Goal: Task Accomplishment & Management: Manage account settings

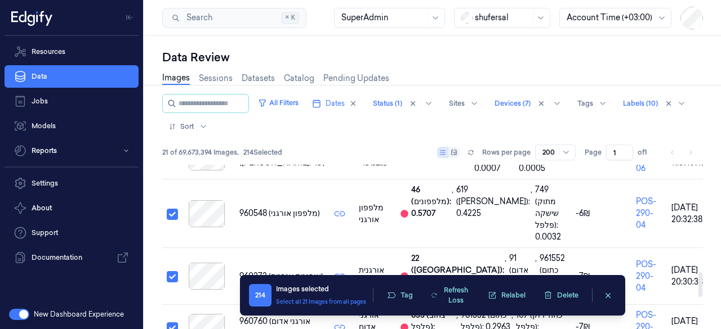
scroll to position [921, 0]
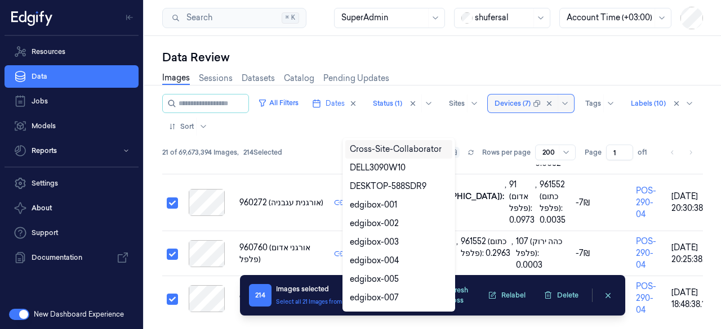
click at [517, 99] on div "All Filters Dates Status (1) Sites 10 results available. Use Up and Down to cho…" at bounding box center [432, 115] width 540 height 42
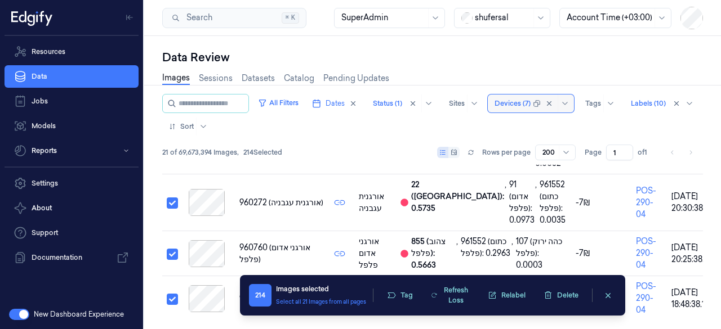
click at [494, 109] on div at bounding box center [512, 104] width 36 height 10
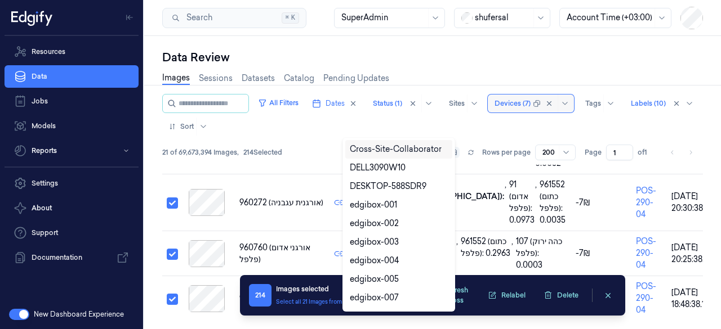
click at [494, 109] on div at bounding box center [512, 104] width 36 height 10
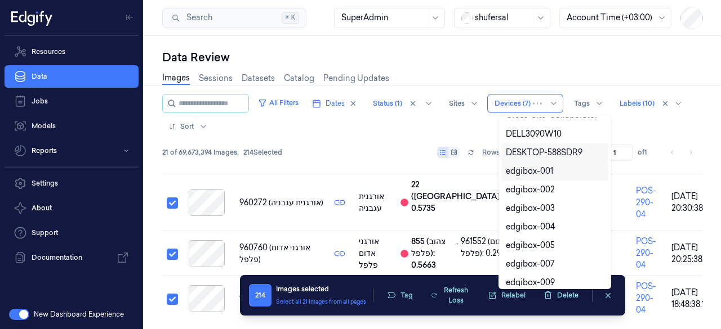
scroll to position [17, 0]
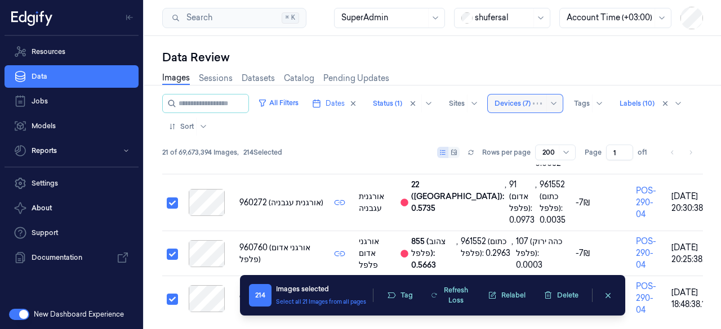
click at [542, 101] on div at bounding box center [537, 103] width 9 height 9
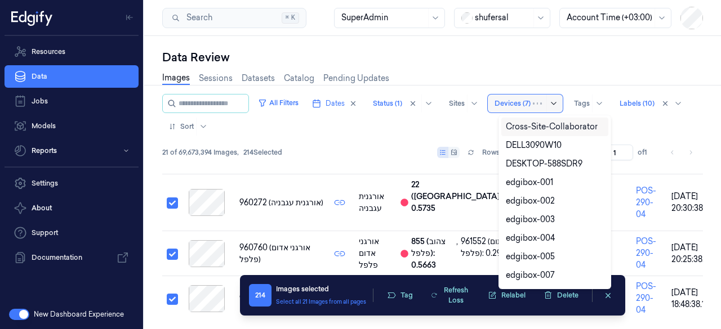
click at [558, 102] on icon at bounding box center [553, 103] width 9 height 9
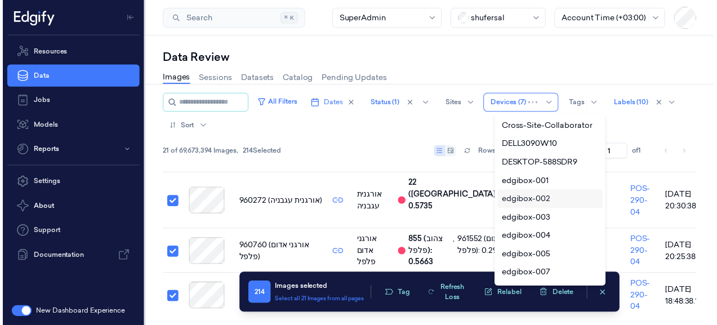
scroll to position [2, 0]
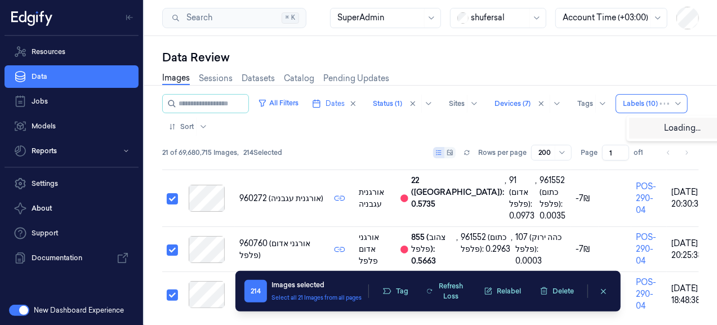
click at [502, 122] on div "All Filters Dates Status (1) Sites Devices (7) Tags Use Up and Down to choose o…" at bounding box center [430, 115] width 536 height 42
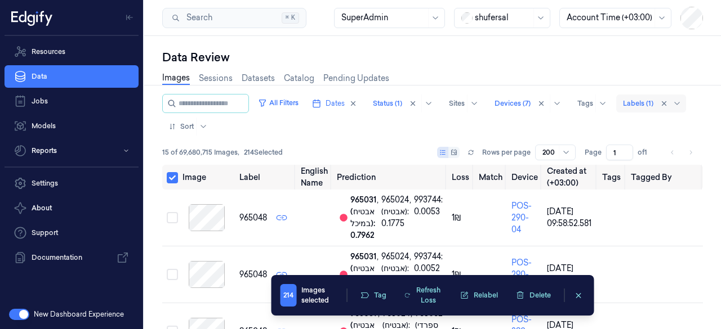
click at [484, 86] on div "Images Sessions Datasets Catalog Pending Updates" at bounding box center [432, 79] width 540 height 29
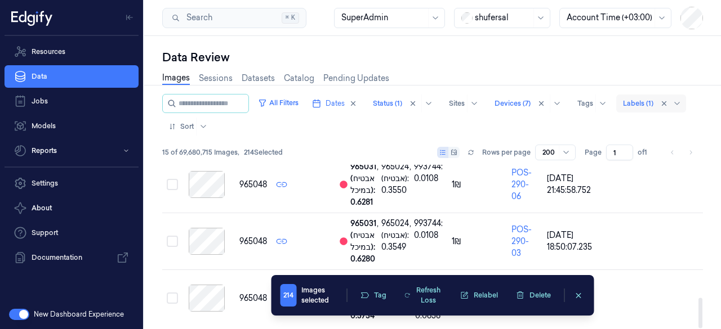
scroll to position [718, 0]
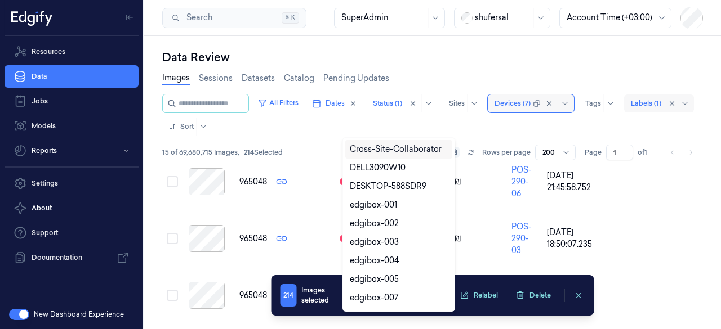
click at [529, 104] on div "All Filters Dates Status (1) Sites 20 results available. Use Up and Down to cho…" at bounding box center [432, 115] width 540 height 42
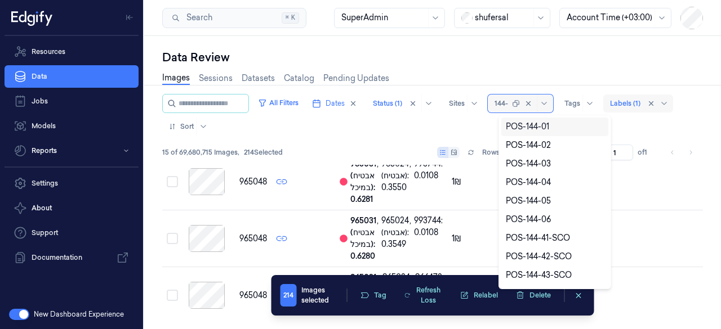
type input "144-0"
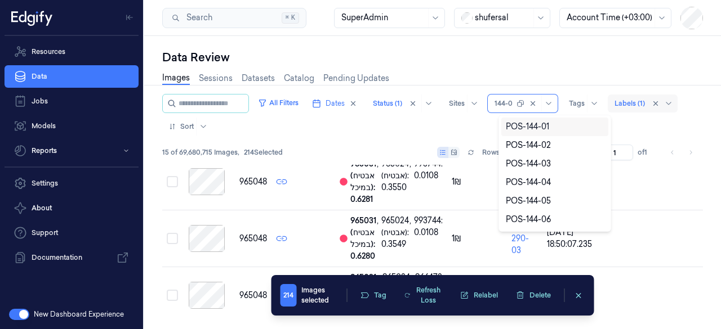
click at [535, 124] on div "POS-144-01" at bounding box center [527, 127] width 43 height 12
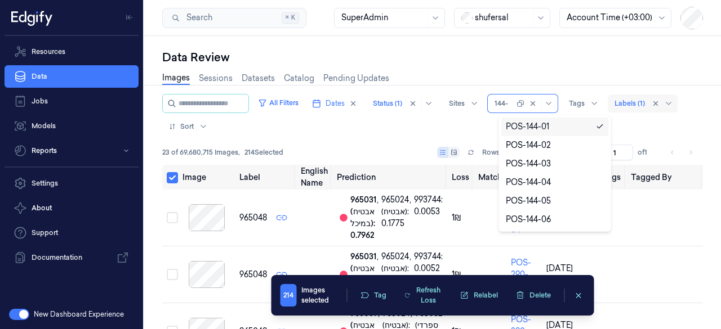
type input "144-0"
click at [538, 148] on div "POS-144-02" at bounding box center [528, 146] width 45 height 12
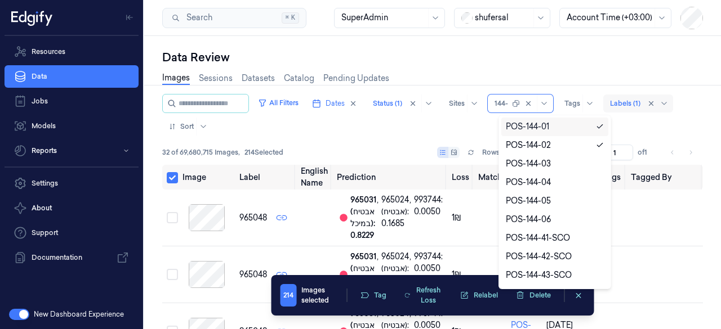
type input "144-0"
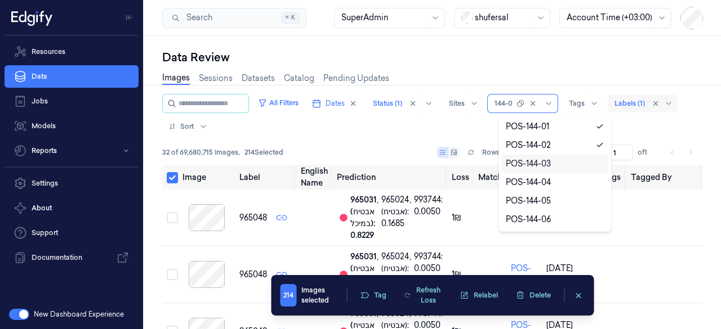
click at [539, 163] on div "POS-144-03" at bounding box center [528, 164] width 45 height 12
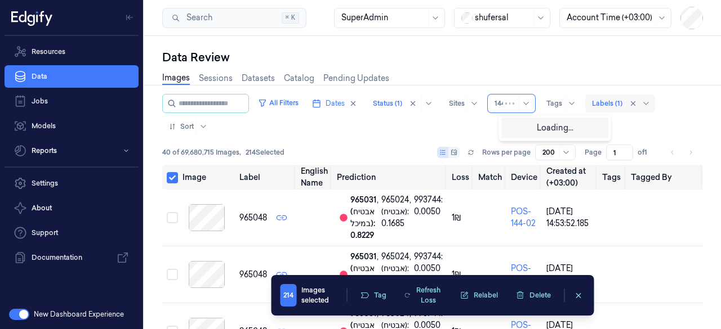
type input "144-"
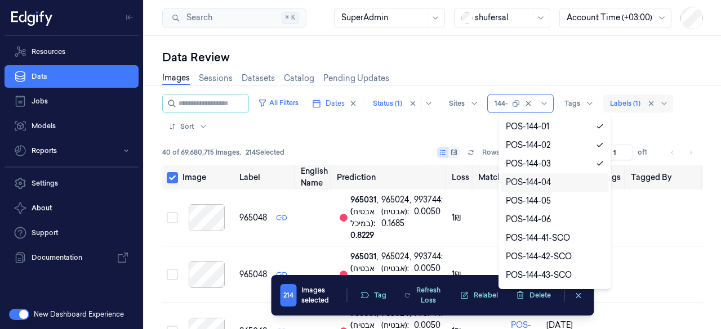
click at [548, 178] on div "POS-144-04" at bounding box center [528, 183] width 45 height 12
type input "144-"
click at [539, 199] on div "POS-144-05" at bounding box center [528, 201] width 45 height 12
type input "144-"
click at [548, 218] on div "POS-144-06" at bounding box center [528, 220] width 45 height 12
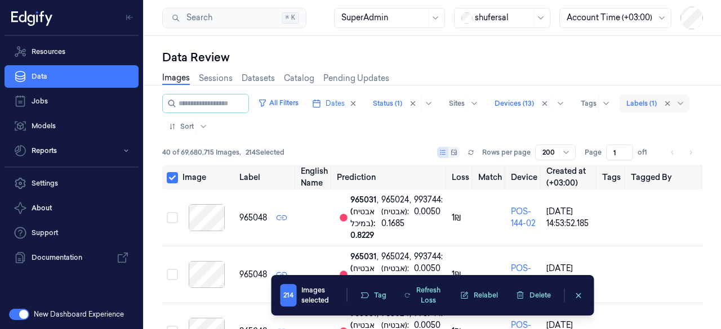
click at [533, 77] on div "Images Sessions Datasets Catalog Pending Updates" at bounding box center [432, 79] width 540 height 29
click at [173, 177] on button "Select all" at bounding box center [172, 177] width 11 height 11
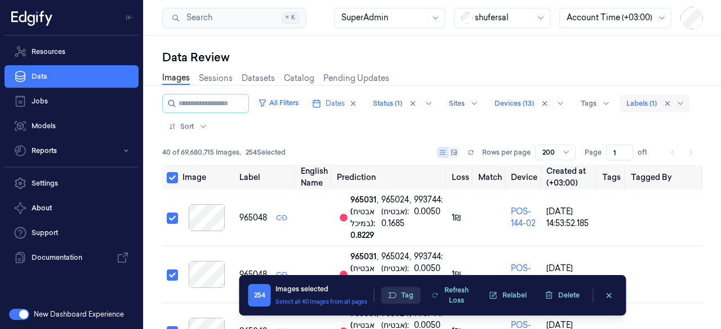
click at [410, 292] on button "Tag" at bounding box center [400, 295] width 39 height 17
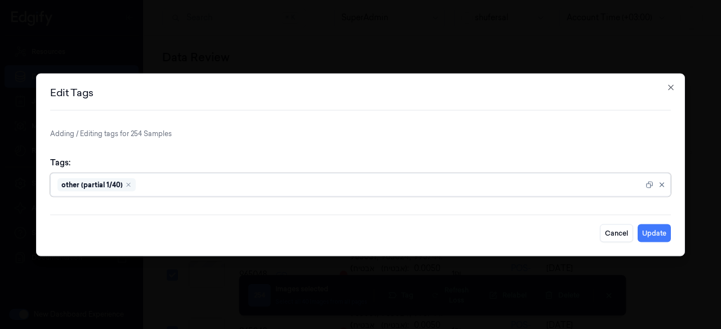
click at [129, 182] on div "Remove ,other (partial 1/40)" at bounding box center [128, 184] width 7 height 7
type input "du"
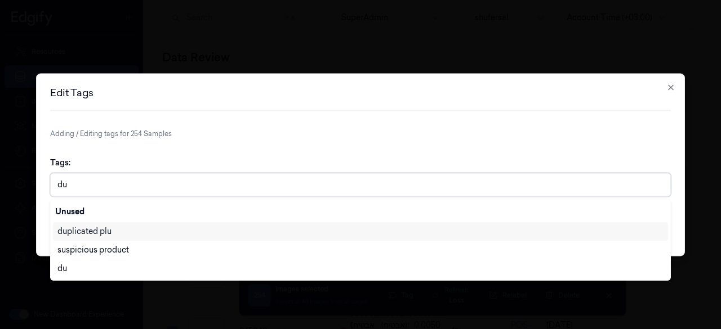
click at [138, 234] on div "duplicated plu" at bounding box center [360, 232] width 606 height 12
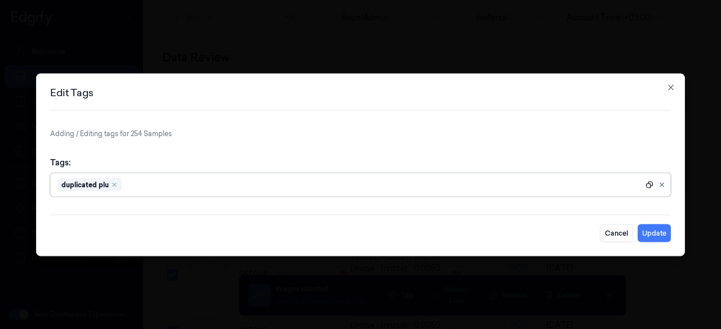
click at [646, 184] on icon at bounding box center [649, 184] width 7 height 7
click at [664, 230] on button "Update" at bounding box center [653, 233] width 33 height 18
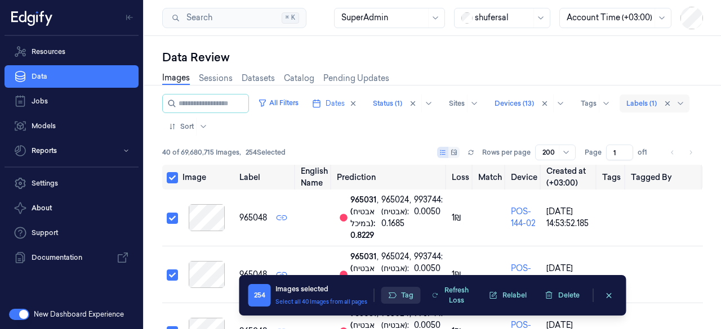
click at [402, 294] on button "Tag" at bounding box center [400, 295] width 39 height 17
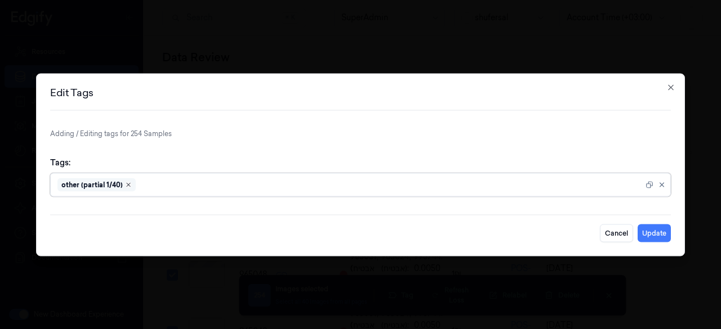
click at [125, 182] on icon "Remove ,other (partial 1/40)" at bounding box center [128, 184] width 7 height 7
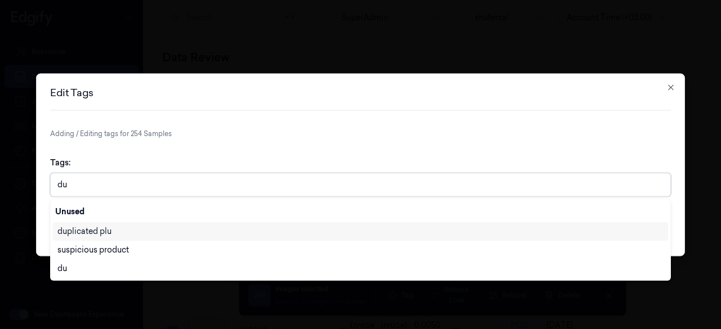
type input "dup"
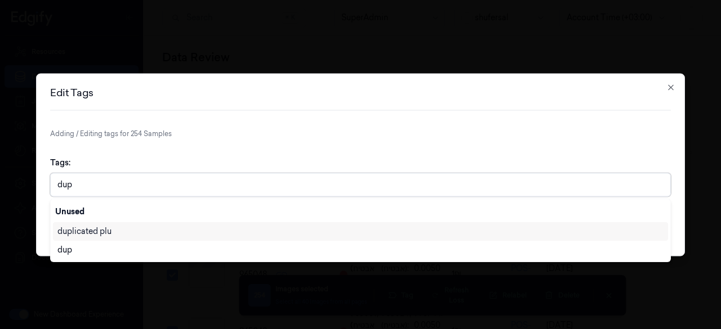
click at [118, 232] on div "duplicated plu" at bounding box center [360, 232] width 606 height 12
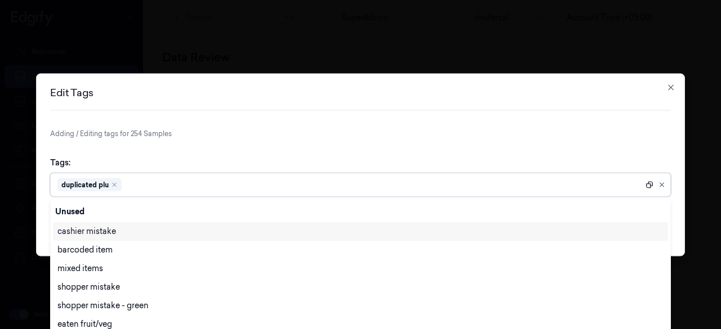
click at [649, 185] on icon at bounding box center [649, 185] width 8 height 8
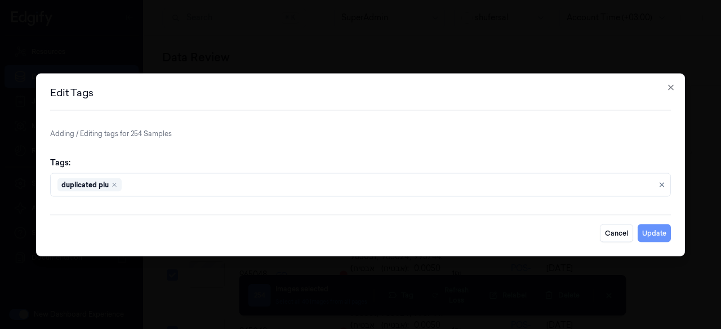
click at [650, 231] on button "Update" at bounding box center [653, 233] width 33 height 18
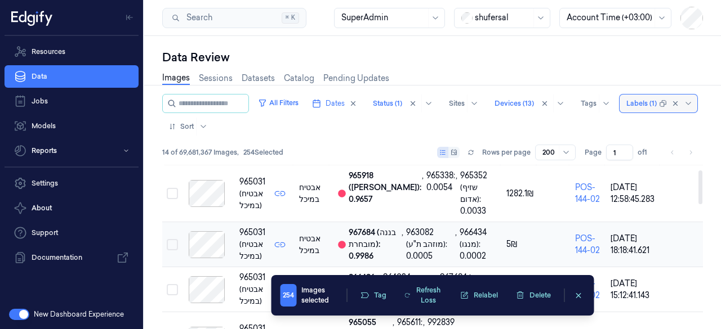
scroll to position [25, 0]
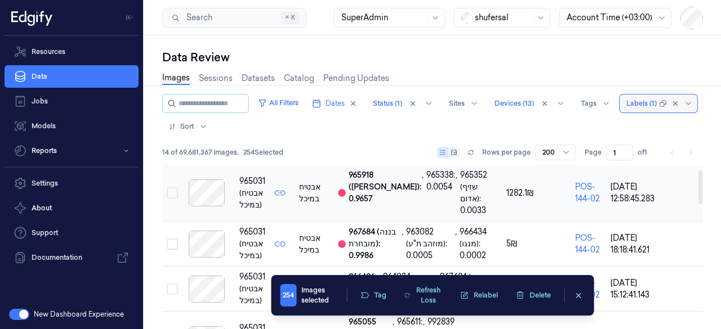
click at [216, 184] on div at bounding box center [206, 193] width 48 height 27
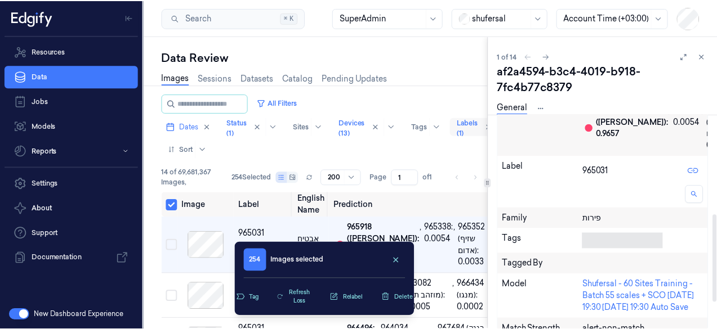
scroll to position [243, 0]
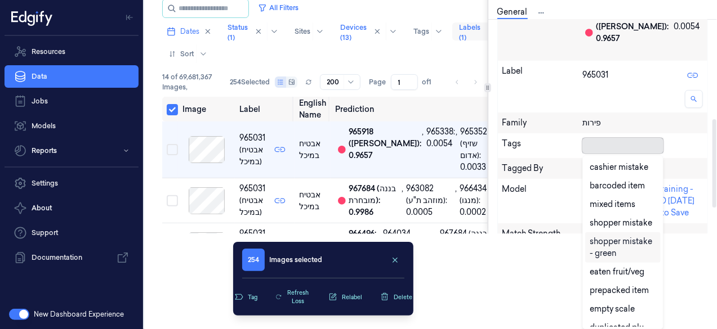
click at [595, 234] on body "Resources Data Jobs Models Reports Settings About Support Documentation New Das…" at bounding box center [358, 69] width 717 height 329
click at [623, 171] on div "cashier mistake" at bounding box center [618, 168] width 59 height 12
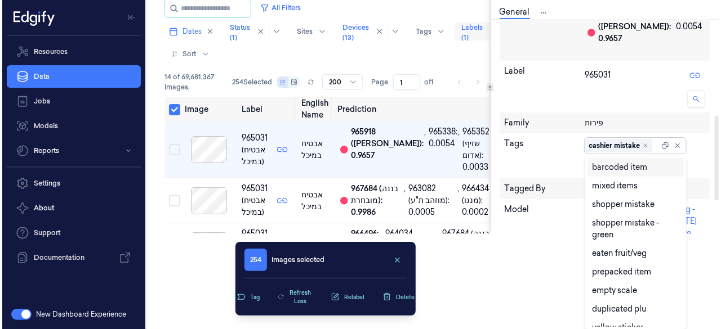
scroll to position [244, 0]
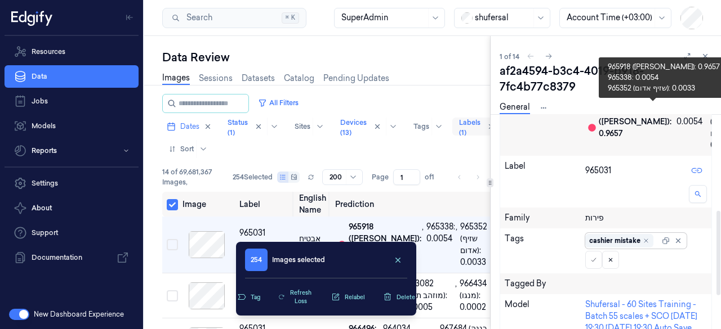
click at [667, 142] on div "Sample ID af2a4594-b3c4-4019-b918-7fc4b77c8379 Created at [DATE] 12:58:45.283 D…" at bounding box center [605, 203] width 212 height 398
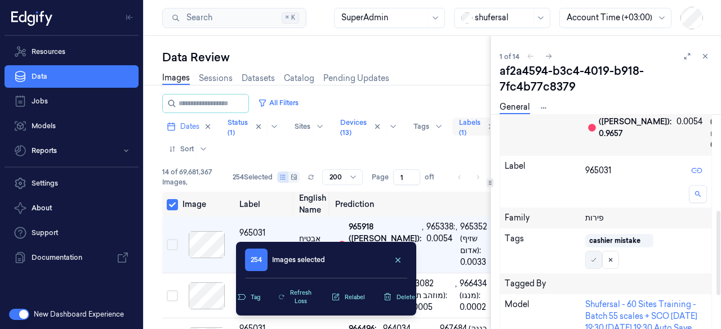
click at [596, 261] on icon at bounding box center [593, 260] width 7 height 7
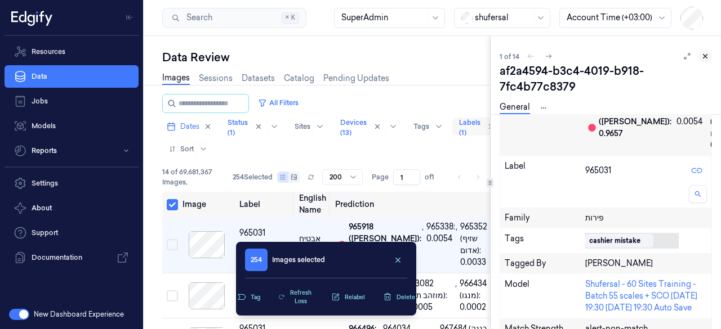
click at [703, 56] on icon at bounding box center [705, 56] width 8 height 8
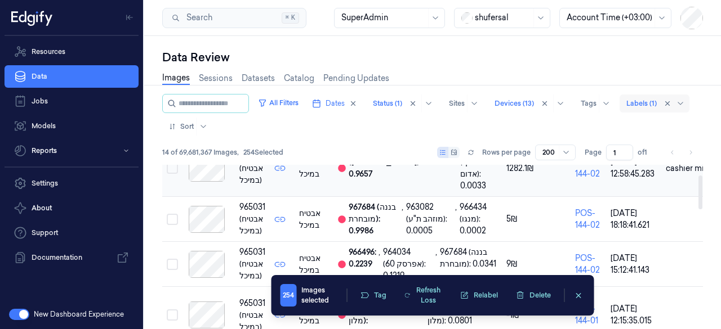
scroll to position [51, 0]
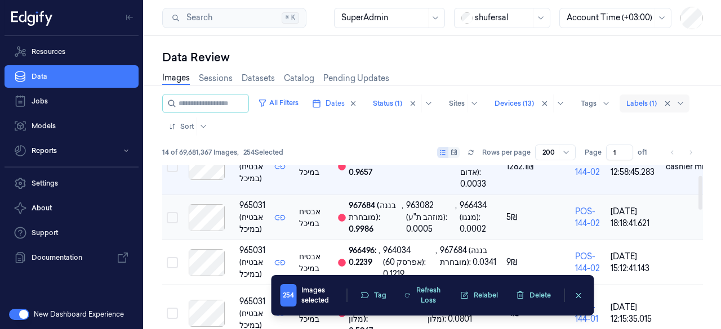
click at [199, 205] on div at bounding box center [206, 217] width 48 height 27
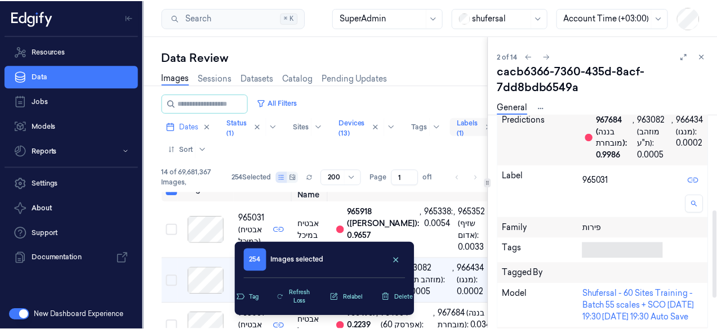
scroll to position [233, 0]
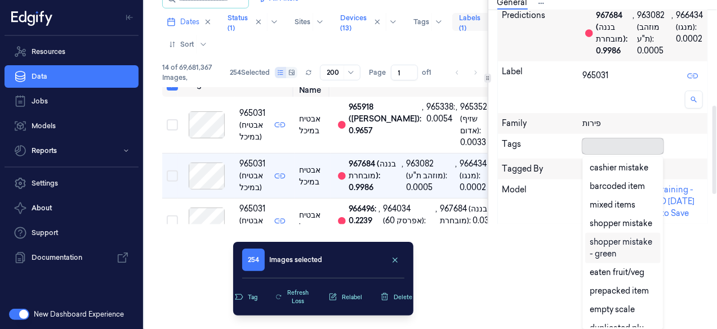
click at [606, 225] on body "Resources Data Jobs Models Reports Settings About Support Documentation New Das…" at bounding box center [358, 59] width 717 height 329
click at [618, 171] on div "cashier mistake" at bounding box center [618, 168] width 59 height 12
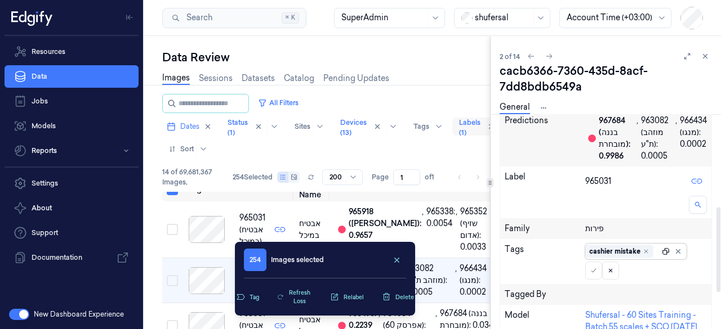
scroll to position [234, 0]
click at [664, 146] on div "Sample ID cacb6366-7360-435d-8acf-7dd8bdb6549a Created at [DATE] 18:18:41.621 D…" at bounding box center [605, 213] width 212 height 398
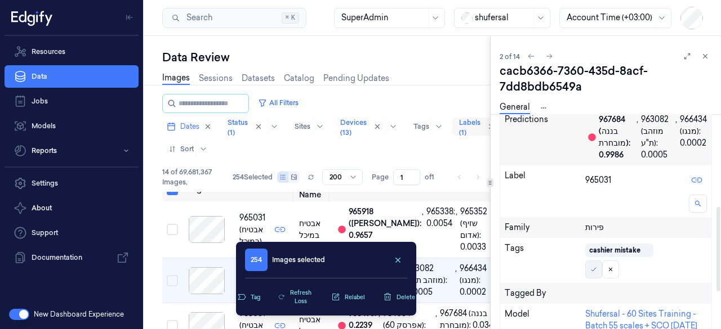
click at [596, 272] on icon at bounding box center [593, 269] width 7 height 7
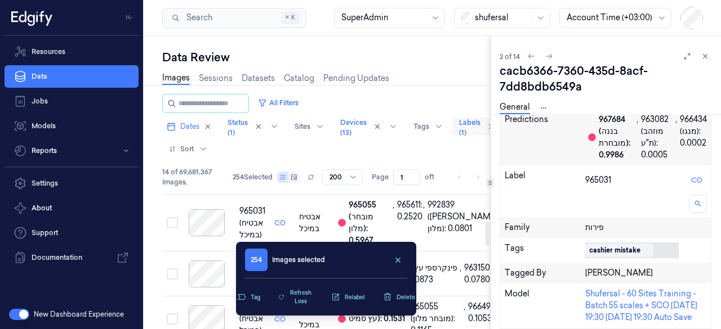
scroll to position [177, 0]
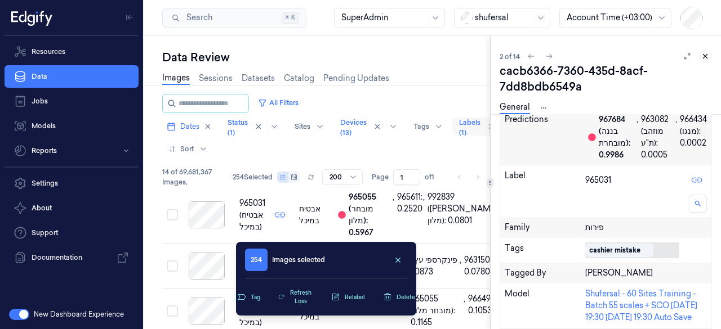
click at [701, 59] on icon at bounding box center [705, 56] width 8 height 8
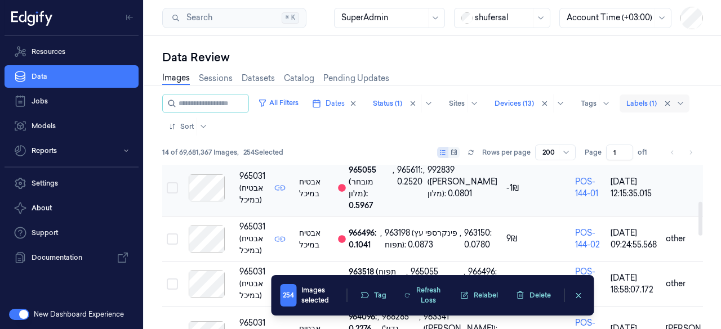
click at [197, 199] on div at bounding box center [206, 188] width 48 height 27
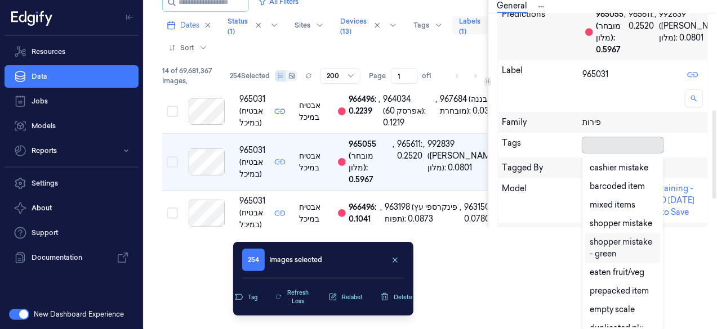
scroll to position [236, 0]
click at [595, 228] on body "Resources Data Jobs Models Reports Settings About Support Documentation New Das…" at bounding box center [358, 63] width 717 height 329
click at [618, 165] on div "cashier mistake" at bounding box center [618, 168] width 59 height 12
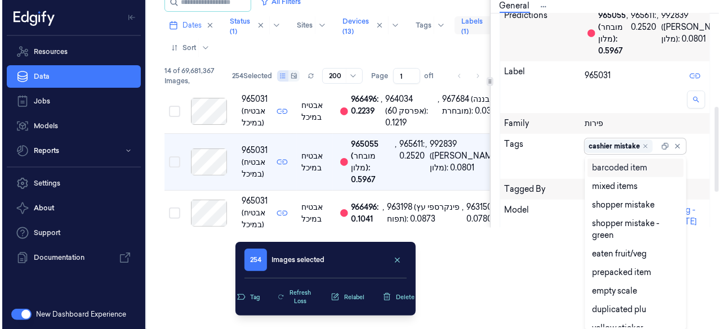
scroll to position [238, 0]
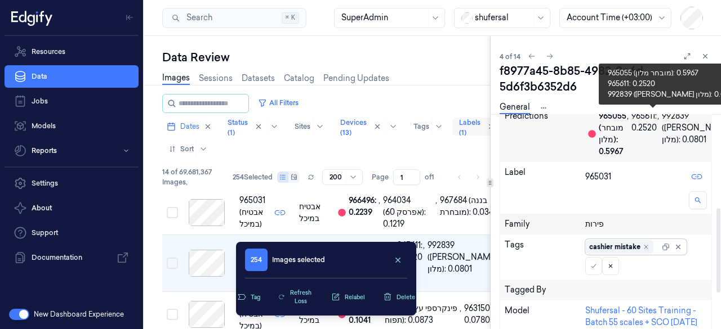
click at [659, 142] on div "Sample ID f8977a45-8b85-4982-9c6d-5d6f3b6352d6 Created at [DATE] 12:15:35.015 D…" at bounding box center [605, 209] width 212 height 398
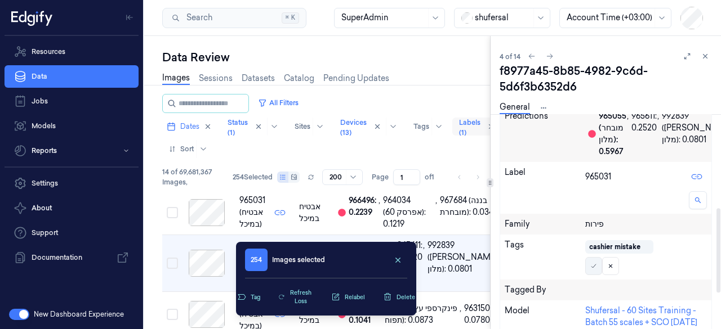
click at [592, 266] on icon at bounding box center [593, 266] width 7 height 7
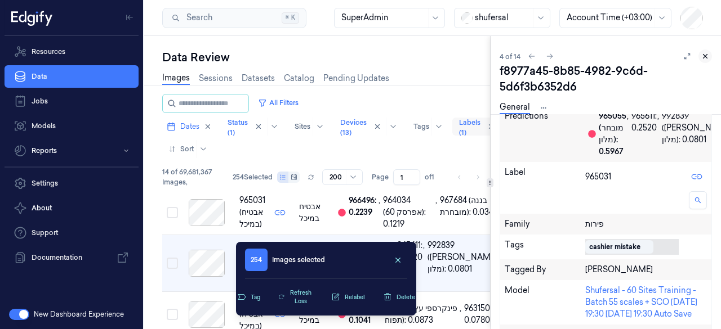
scroll to position [142, 0]
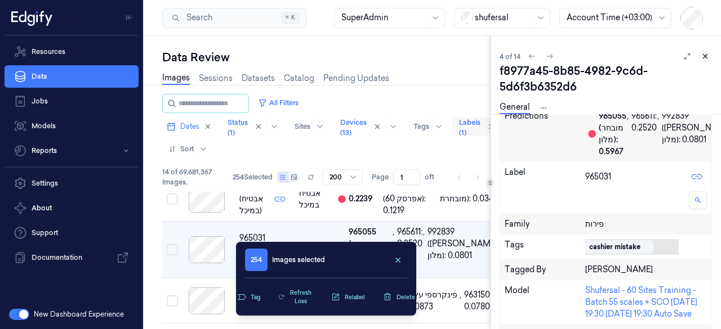
click at [705, 53] on icon at bounding box center [705, 56] width 8 height 8
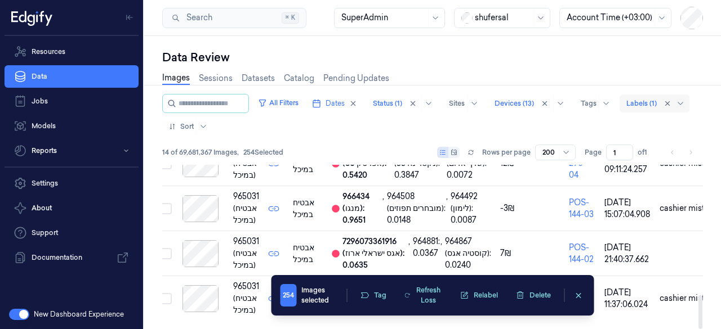
scroll to position [630, 0]
click at [167, 248] on button "Select row" at bounding box center [165, 253] width 11 height 11
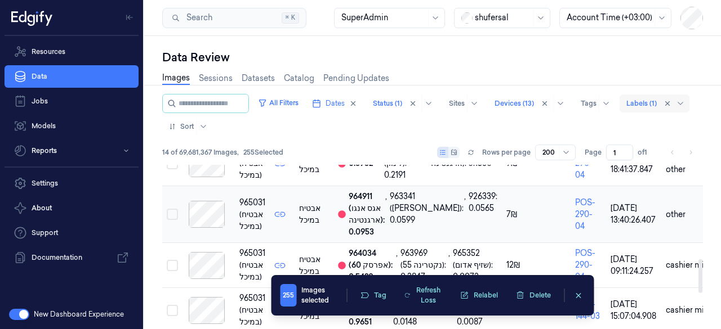
scroll to position [456, 0]
click at [173, 220] on button "Select row" at bounding box center [172, 214] width 11 height 11
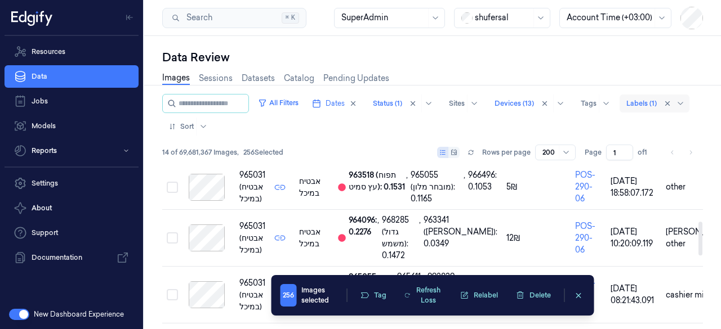
scroll to position [272, 0]
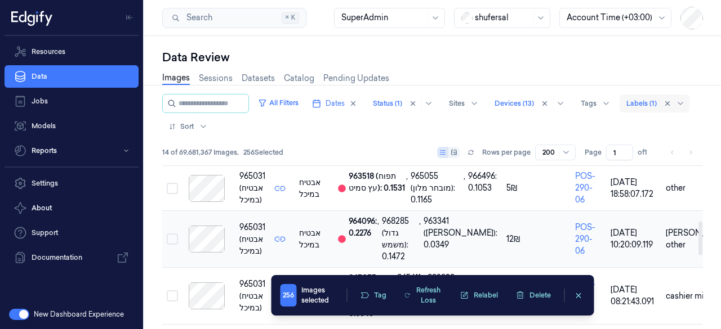
click at [172, 245] on button "Select row" at bounding box center [172, 239] width 11 height 11
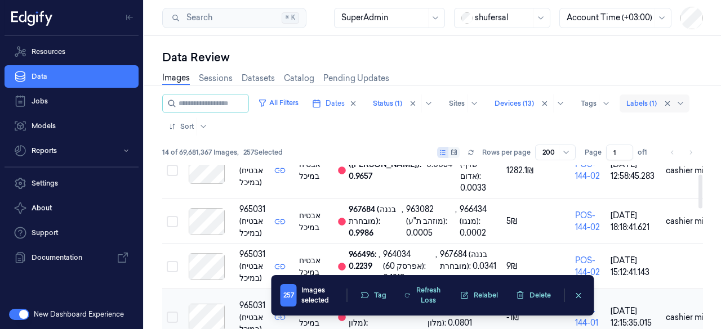
scroll to position [0, 0]
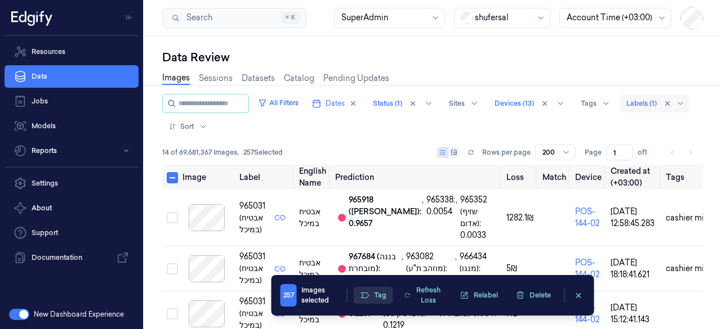
click at [380, 290] on button "Tag" at bounding box center [373, 295] width 39 height 17
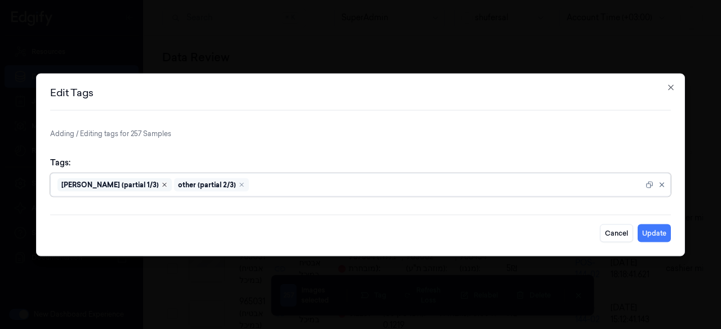
click at [161, 183] on icon "Remove ,Ai Mistake (partial 1/3)" at bounding box center [164, 184] width 7 height 7
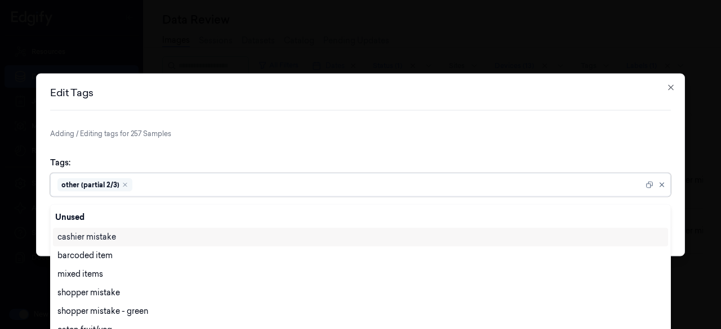
click at [128, 183] on div "other (partial 2/3)" at bounding box center [94, 185] width 75 height 14
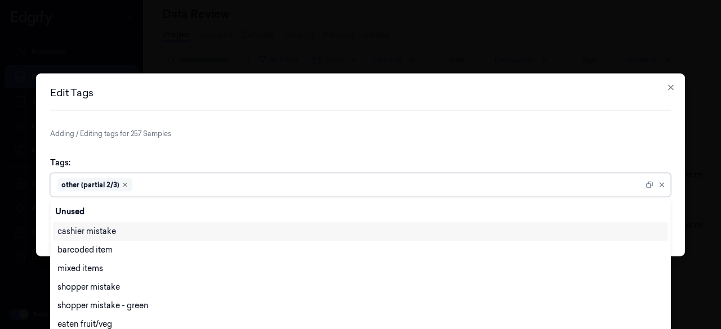
click at [126, 183] on icon "Remove ,other (partial 2/3)" at bounding box center [125, 184] width 7 height 7
type input "du"
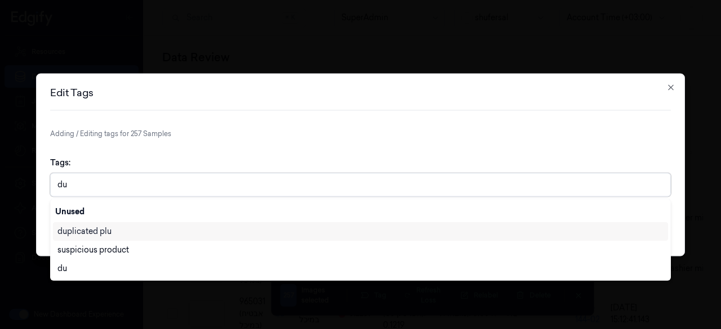
scroll to position [0, 0]
click at [135, 232] on div "duplicated plu" at bounding box center [360, 232] width 606 height 12
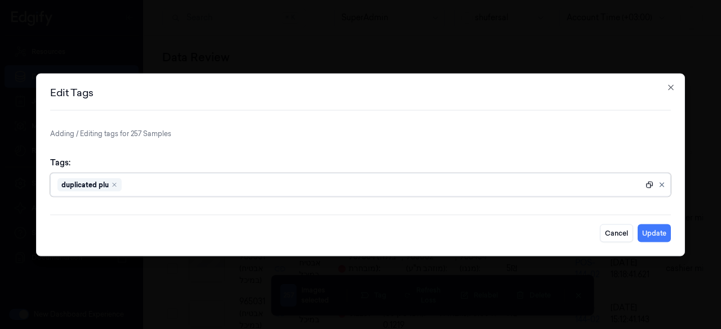
click at [650, 186] on icon at bounding box center [649, 184] width 7 height 7
click at [660, 230] on button "Update" at bounding box center [653, 233] width 33 height 18
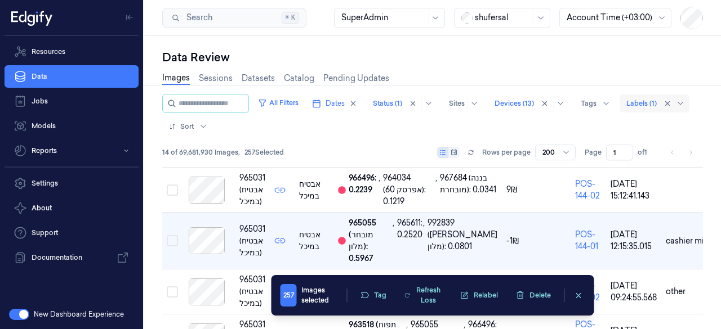
scroll to position [128, 0]
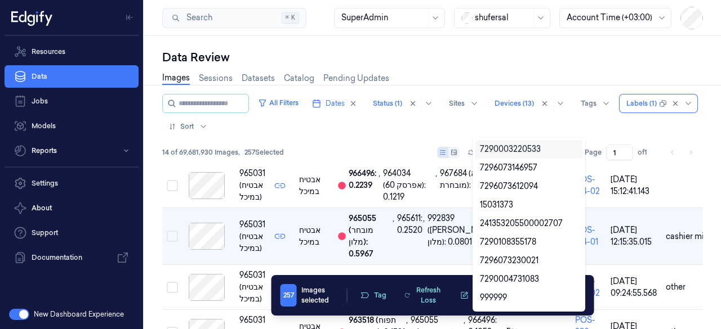
click at [664, 105] on div "All Filters Dates Status (1) Sites Devices (13) Tags 10 results available. Use …" at bounding box center [432, 115] width 540 height 42
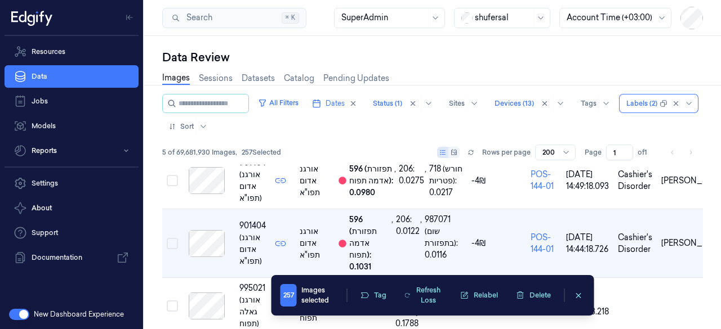
scroll to position [158, 0]
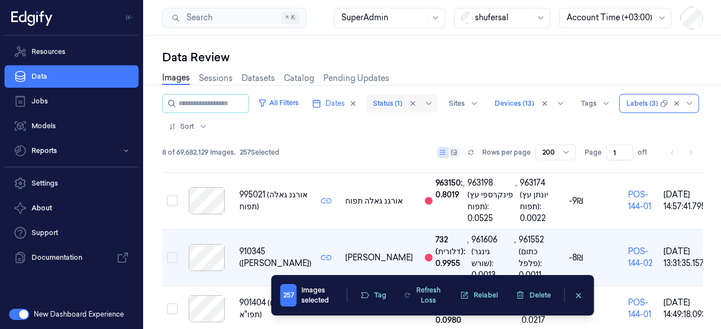
scroll to position [135, 0]
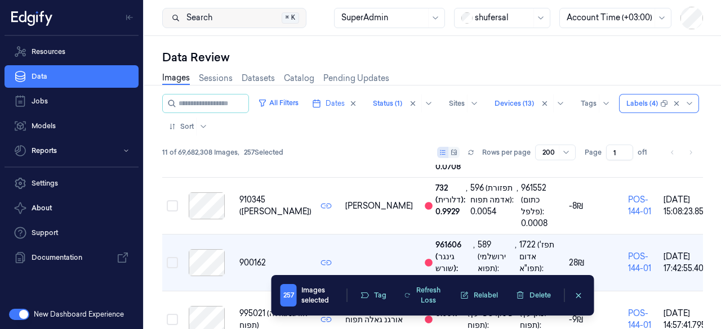
scroll to position [128, 0]
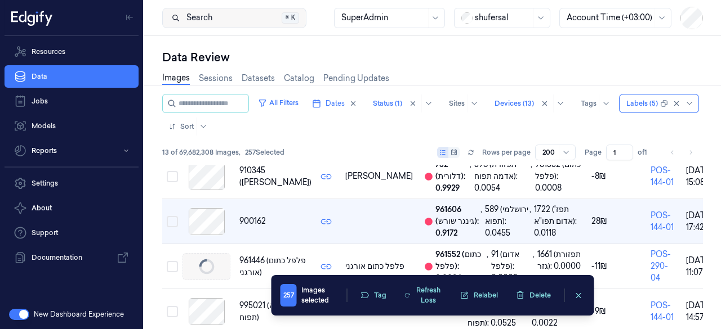
scroll to position [128, 0]
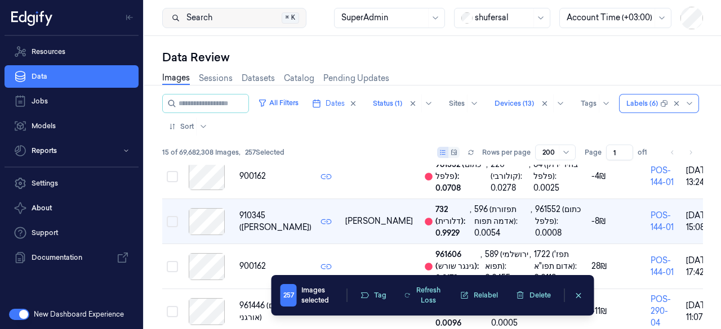
scroll to position [128, 0]
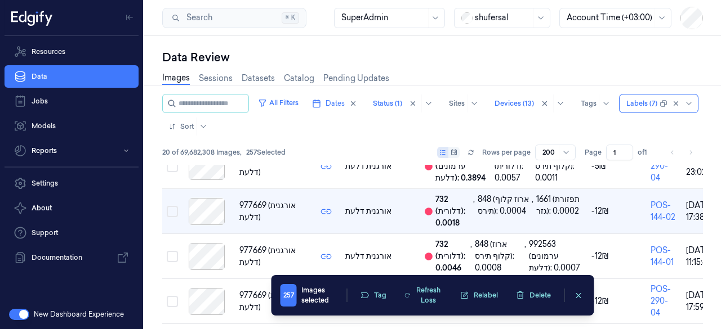
scroll to position [140, 0]
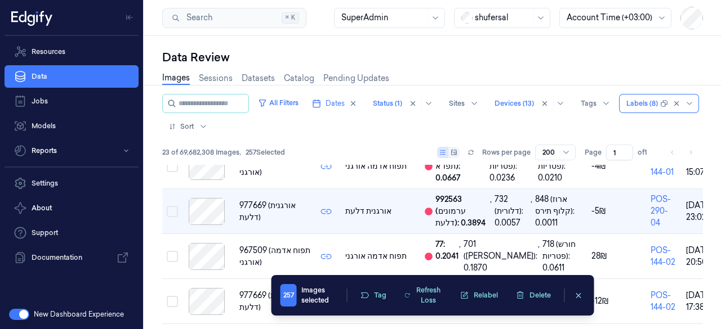
scroll to position [140, 0]
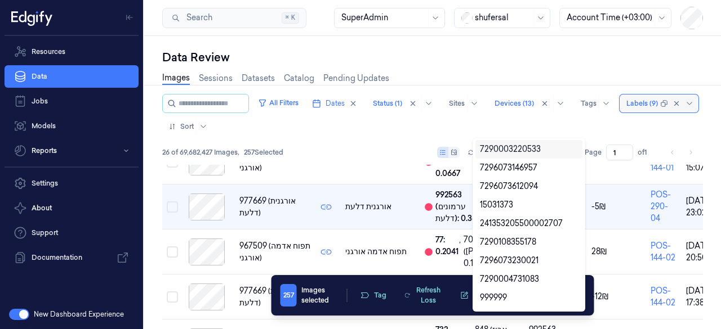
click at [626, 109] on div at bounding box center [642, 104] width 32 height 10
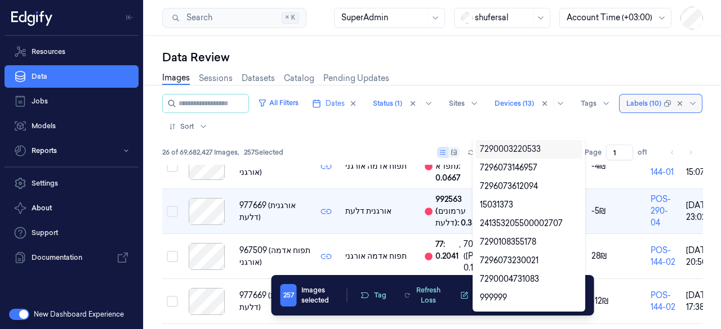
scroll to position [140, 0]
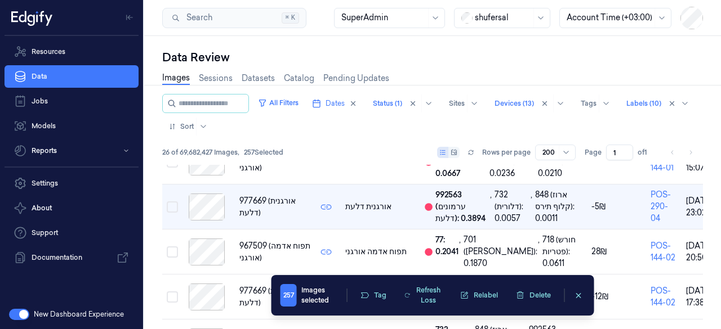
click at [480, 93] on div "Images Sessions Datasets Catalog Pending Updates" at bounding box center [432, 79] width 540 height 29
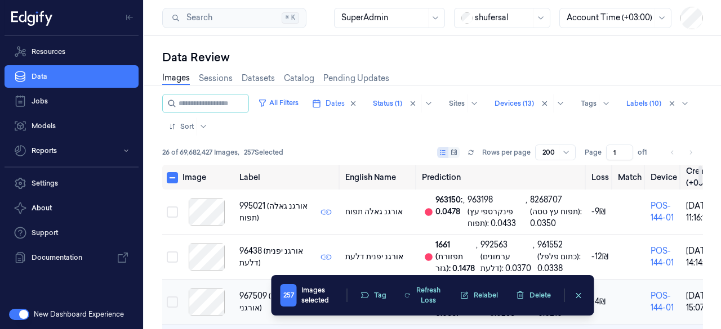
scroll to position [0, 0]
click at [172, 175] on button "Select all" at bounding box center [172, 177] width 11 height 11
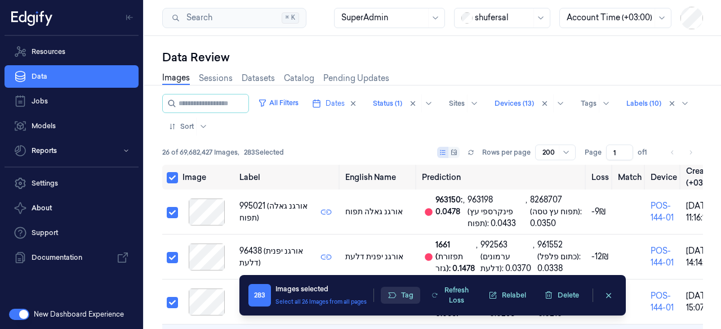
click at [405, 293] on button "Tag" at bounding box center [400, 295] width 39 height 17
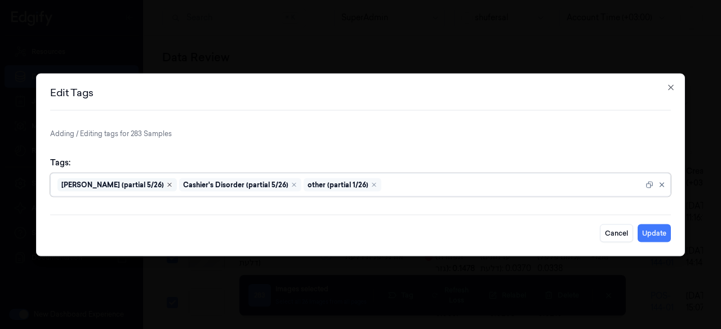
click at [168, 183] on icon "Remove ,Ai Mistake (partial 5/26)" at bounding box center [169, 184] width 3 height 3
click at [169, 182] on icon "Remove ,Cashier's Disorder (partial 5/26)" at bounding box center [172, 184] width 7 height 7
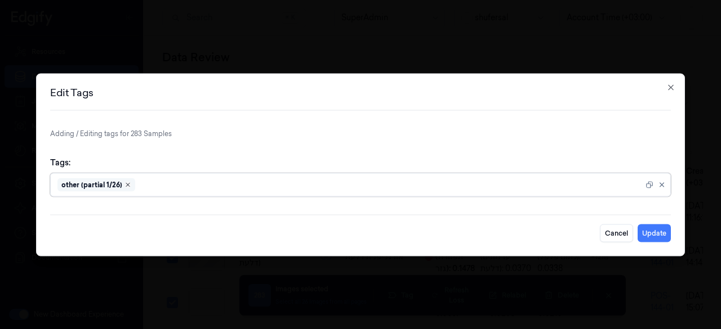
click at [126, 186] on icon "Remove ,other (partial 1/26)" at bounding box center [127, 184] width 7 height 7
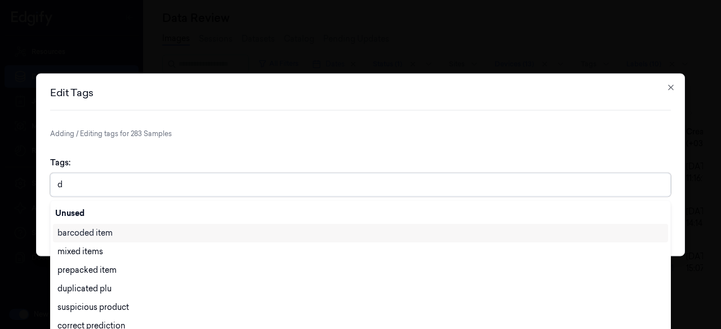
scroll to position [43, 0]
type input "du"
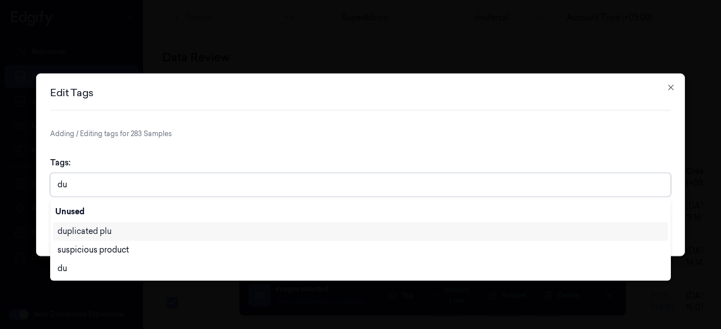
scroll to position [0, 0]
click at [107, 229] on div "duplicated plu" at bounding box center [84, 232] width 54 height 12
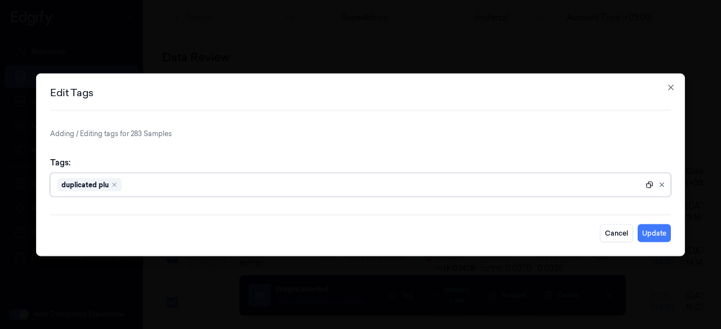
click at [651, 184] on icon at bounding box center [649, 185] width 8 height 8
click at [652, 234] on button "Update" at bounding box center [653, 233] width 33 height 18
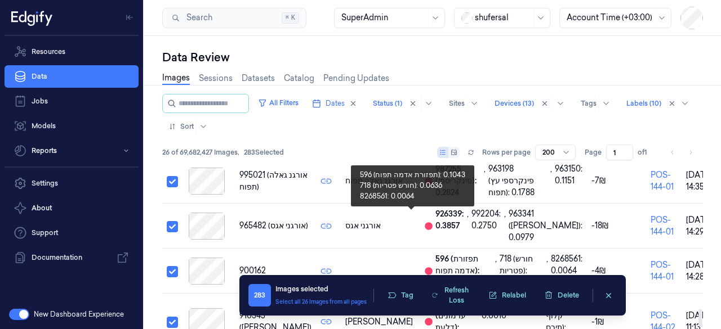
scroll to position [1322, 0]
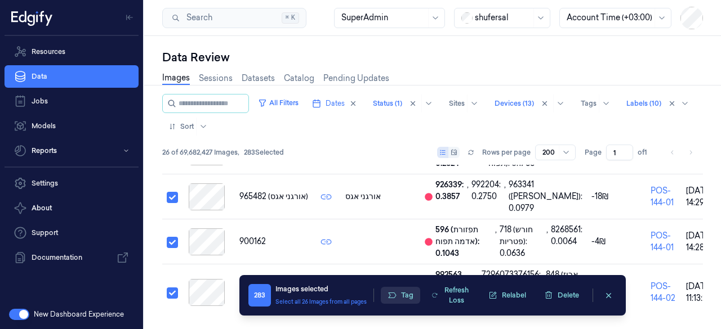
click at [408, 296] on button "Tag" at bounding box center [400, 295] width 39 height 17
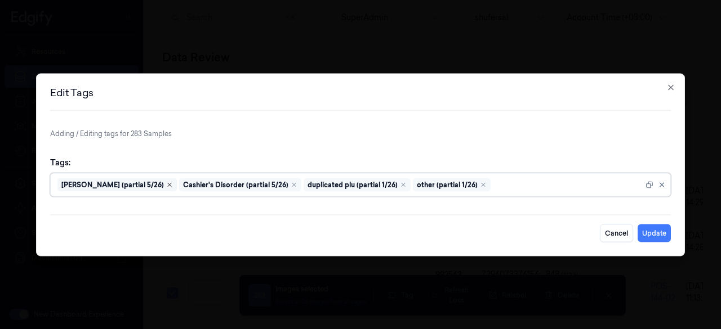
click at [168, 185] on icon "Remove ,Ai Mistake (partial 5/26)" at bounding box center [169, 184] width 3 height 3
click at [171, 184] on icon "Remove ,Cashier's Disorder (partial 5/26)" at bounding box center [172, 184] width 3 height 3
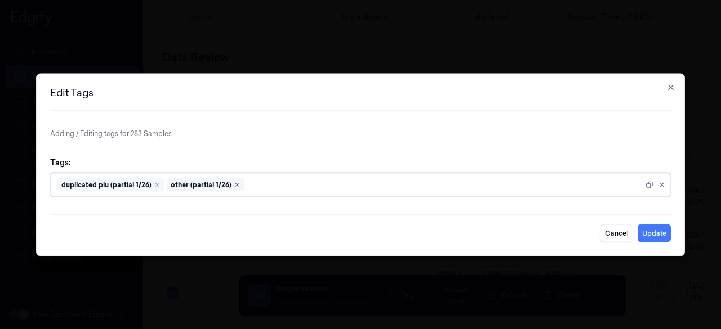
click at [234, 183] on icon "Remove ,other (partial 1/26)" at bounding box center [237, 184] width 7 height 7
click at [154, 187] on icon "Remove ,duplicated plu (partial 1/26)" at bounding box center [157, 184] width 7 height 7
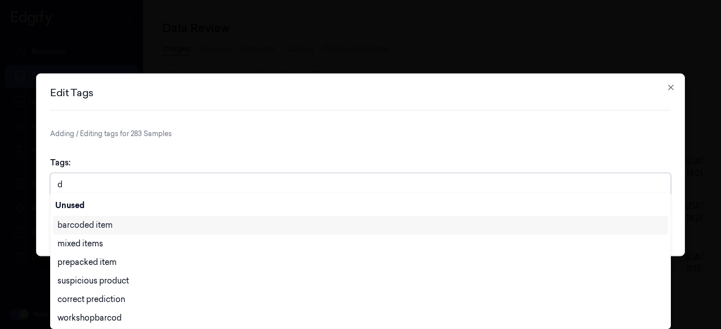
scroll to position [43, 0]
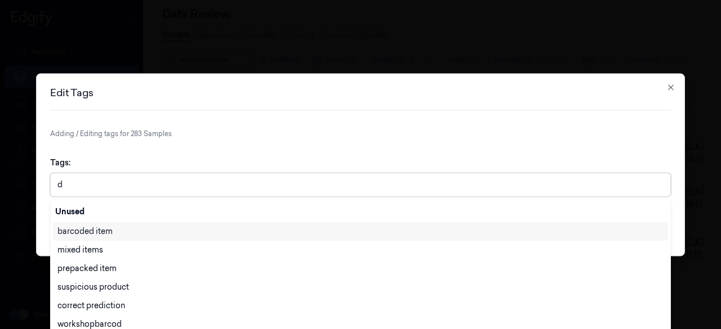
type input "du"
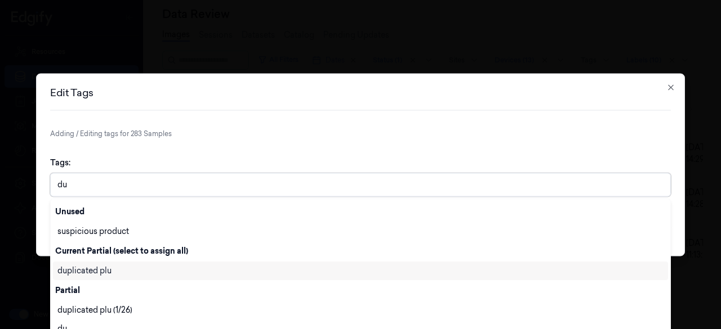
click at [118, 269] on div "duplicated plu" at bounding box center [360, 271] width 606 height 12
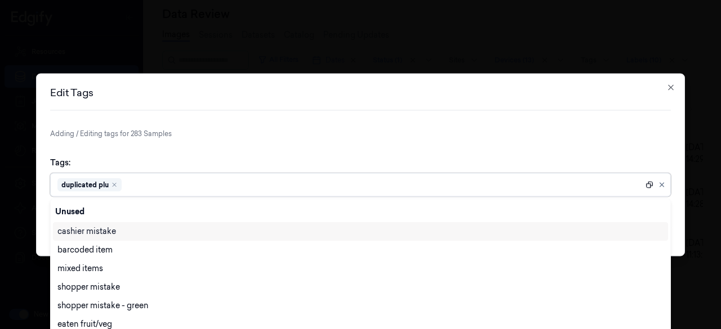
scroll to position [0, 0]
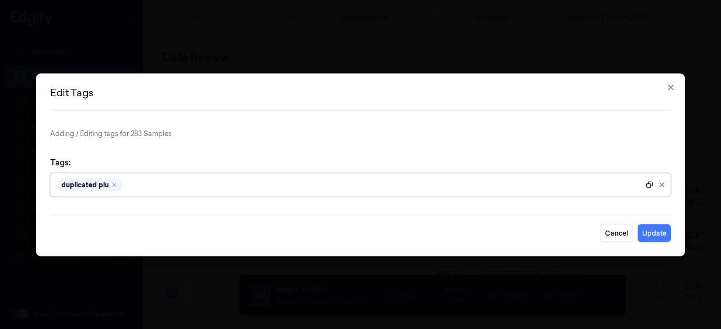
click at [650, 184] on icon at bounding box center [649, 184] width 7 height 7
click at [658, 231] on button "Update" at bounding box center [653, 233] width 33 height 18
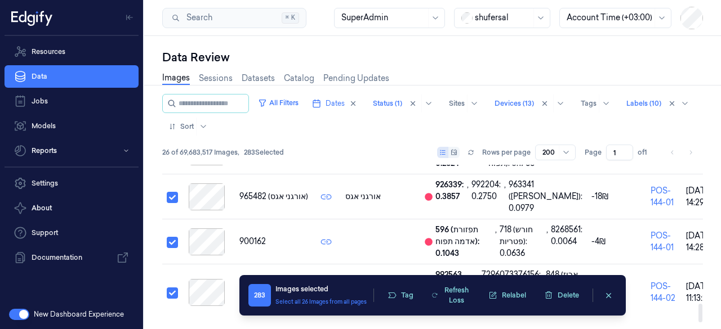
scroll to position [1299, 0]
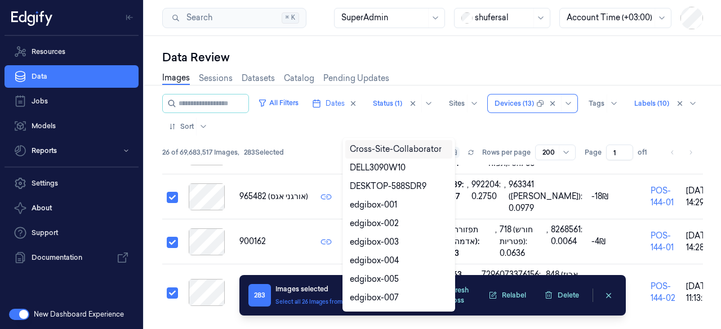
click at [519, 102] on div "All Filters Dates Status (1) Sites 20 results available. Use Up and Down to cho…" at bounding box center [432, 115] width 540 height 42
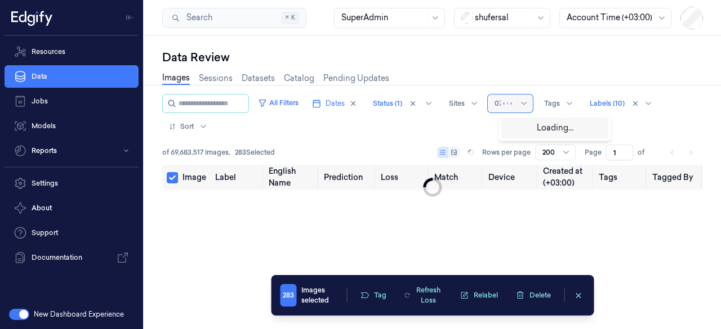
type input "070"
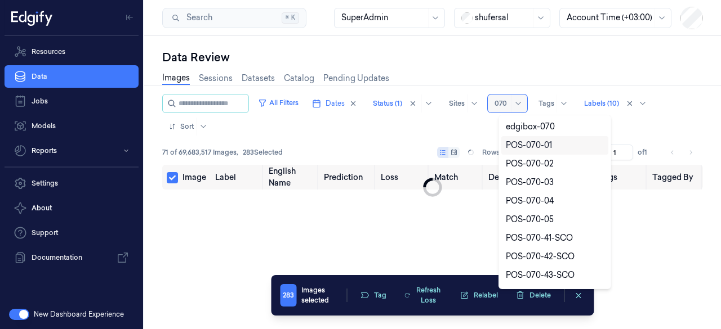
click at [548, 146] on div "POS-070-01" at bounding box center [529, 146] width 46 height 12
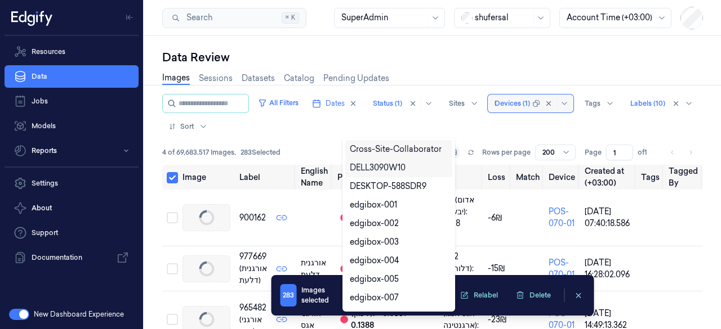
scroll to position [71, 0]
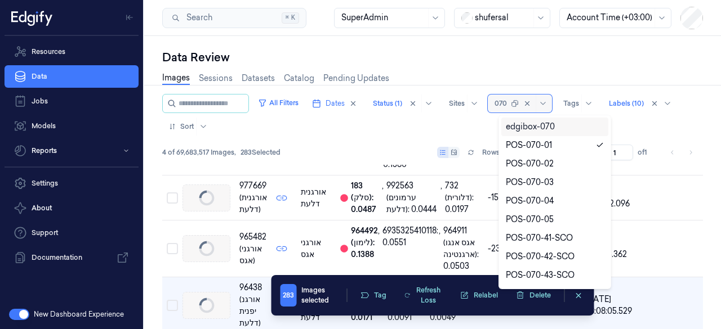
type input "070-"
click at [544, 141] on div "POS-070-02" at bounding box center [530, 146] width 48 height 12
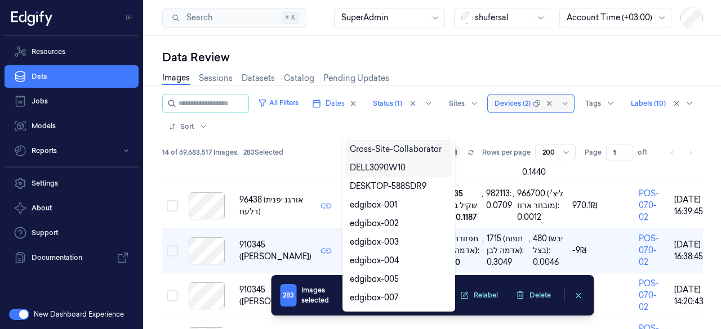
scroll to position [123, 0]
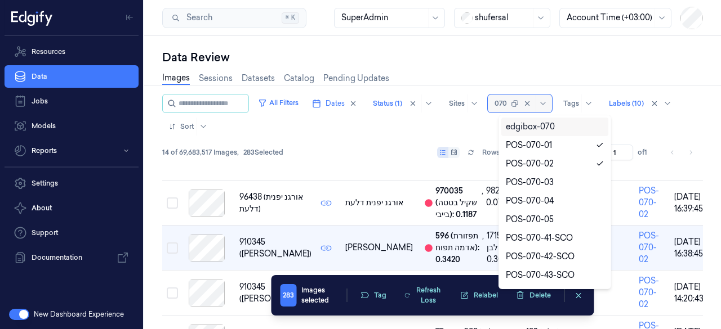
type input "070-"
click at [543, 163] on div "POS-070-03" at bounding box center [530, 164] width 48 height 12
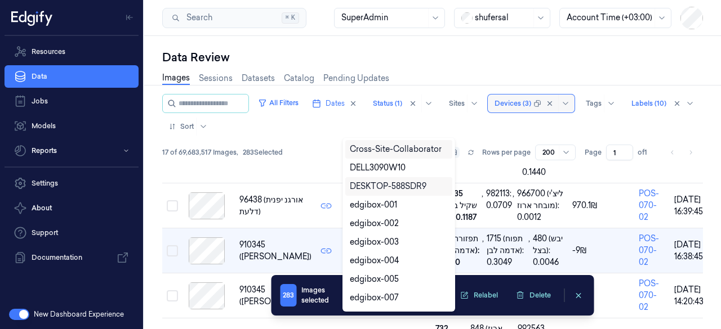
scroll to position [123, 0]
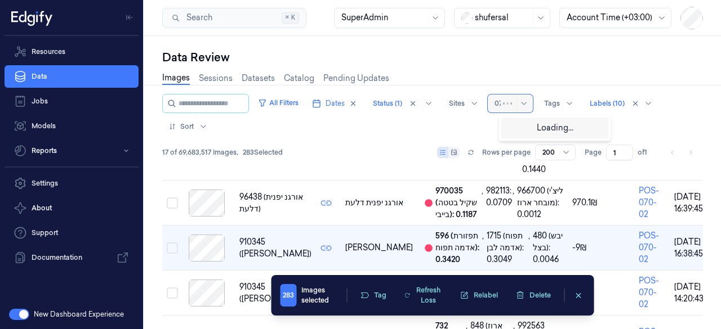
type input "070"
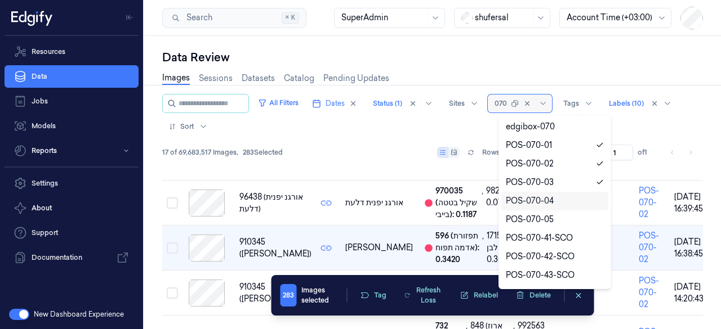
click at [547, 196] on div "POS-070-04" at bounding box center [530, 201] width 48 height 12
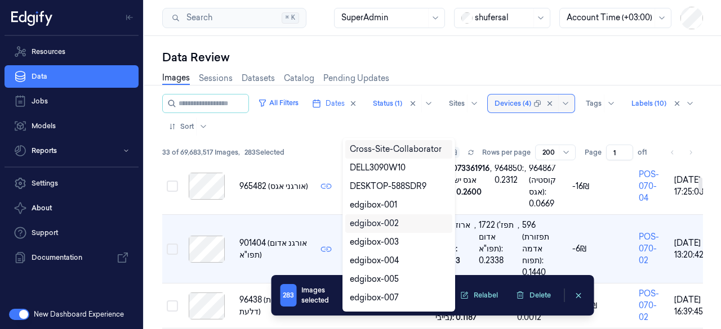
scroll to position [128, 0]
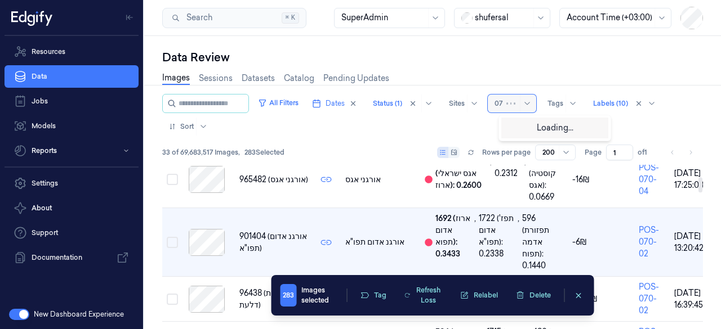
type input "070"
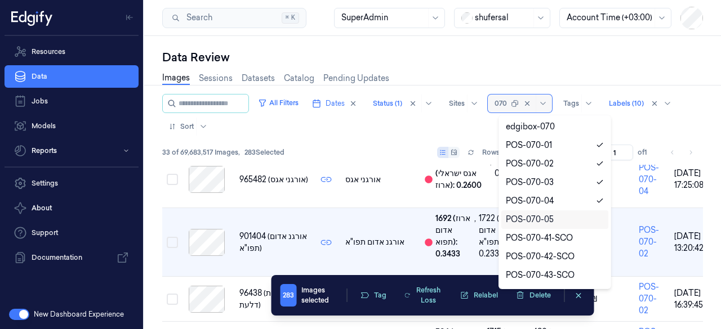
click at [551, 220] on div "POS-070-05" at bounding box center [530, 220] width 48 height 12
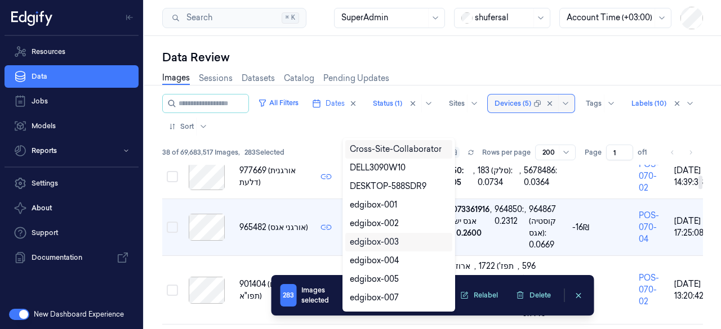
scroll to position [128, 0]
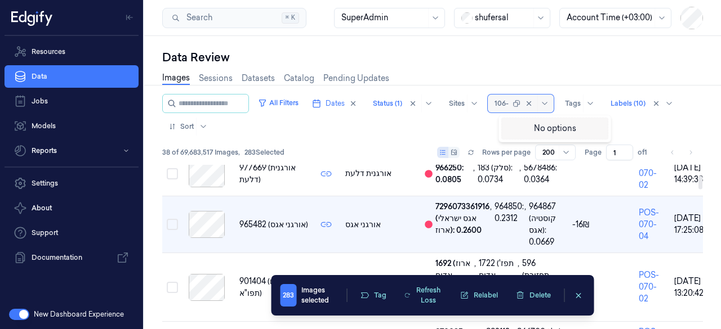
type input "106-0"
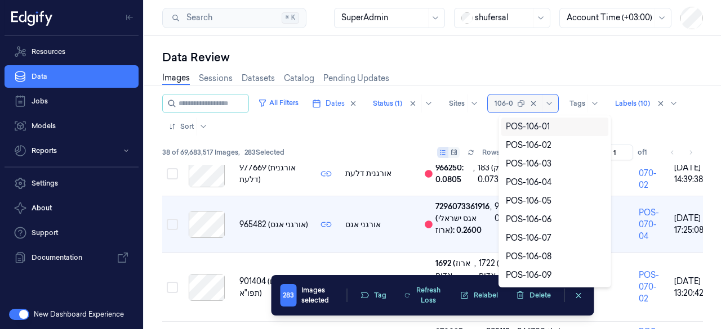
click at [540, 124] on div "POS-106-01" at bounding box center [528, 127] width 44 height 12
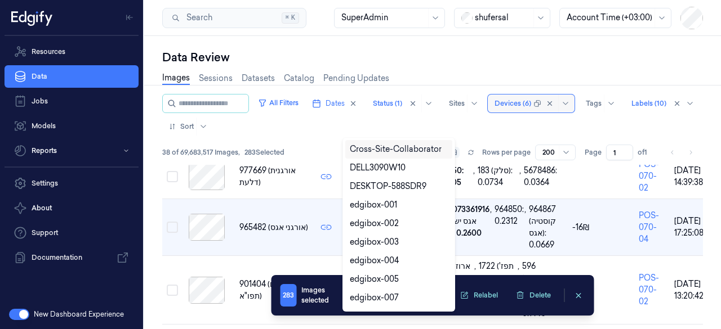
scroll to position [128, 0]
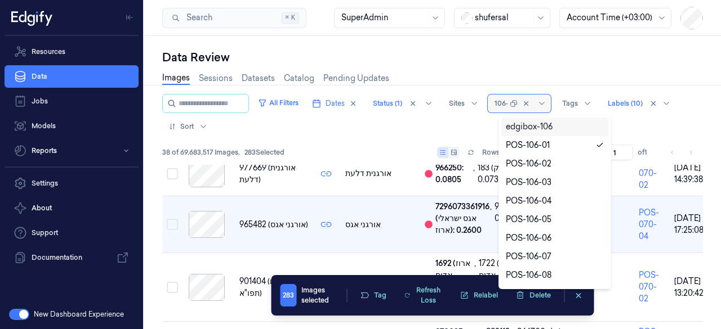
type input "106-0"
click at [539, 144] on div "POS-106-02" at bounding box center [529, 146] width 46 height 12
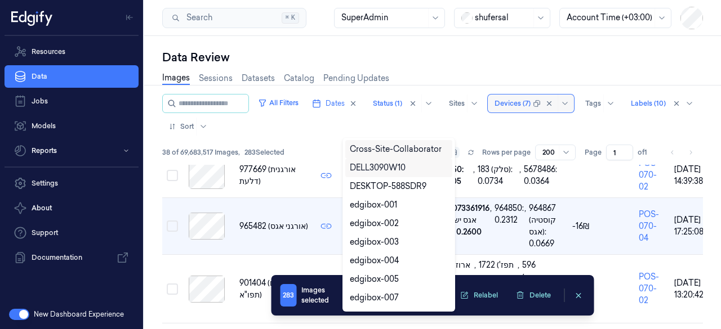
scroll to position [128, 0]
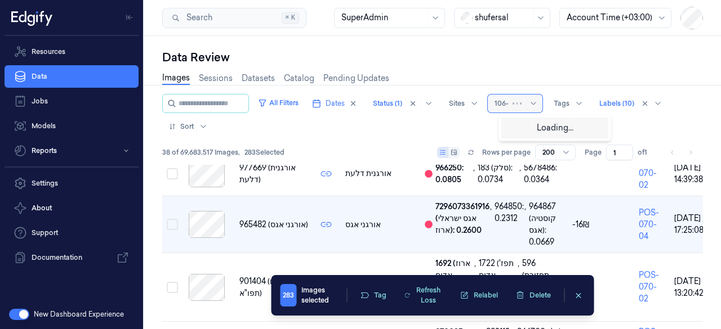
type input "106-0"
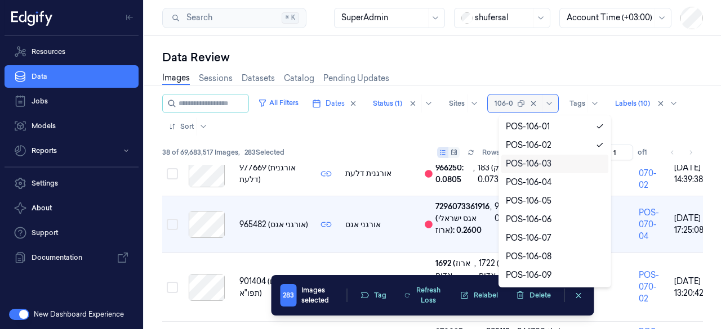
click at [544, 166] on div "POS-106-03" at bounding box center [529, 164] width 46 height 12
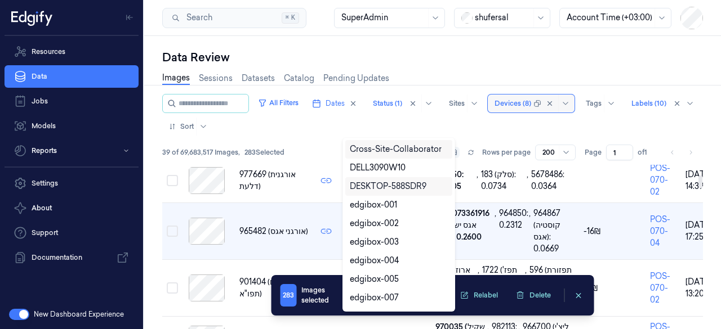
scroll to position [128, 0]
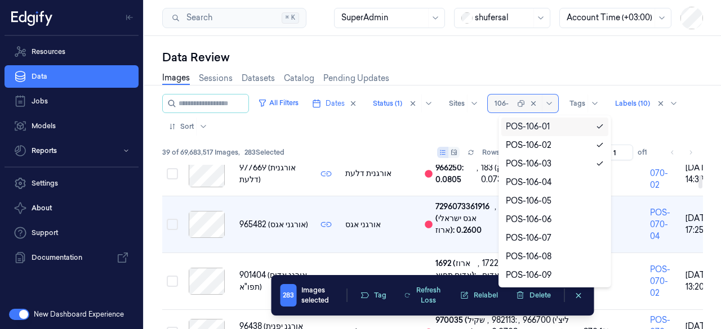
type input "106-0"
click at [551, 180] on div "POS-106-04" at bounding box center [529, 183] width 46 height 12
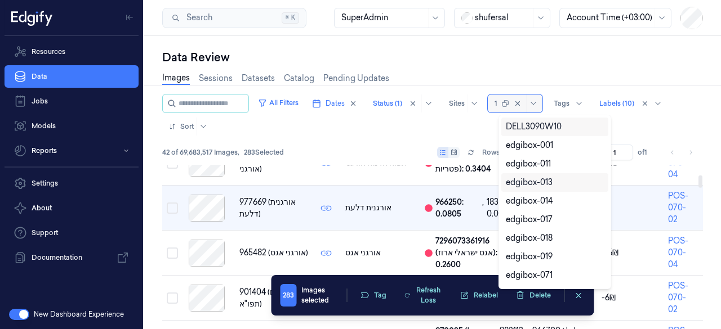
scroll to position [135, 0]
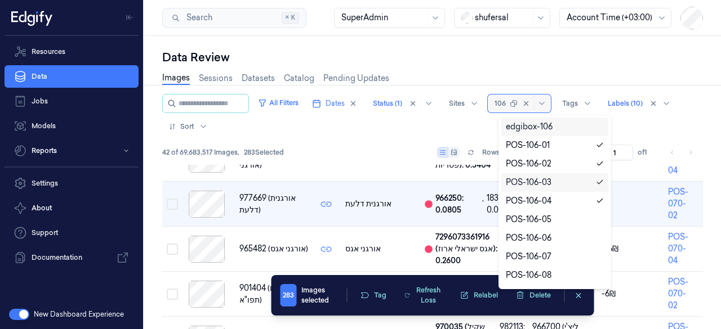
type input "106-"
click at [543, 199] on div "POS-106-05" at bounding box center [529, 201] width 46 height 12
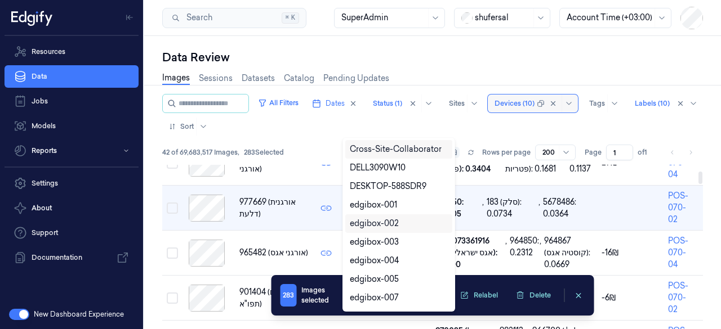
scroll to position [135, 0]
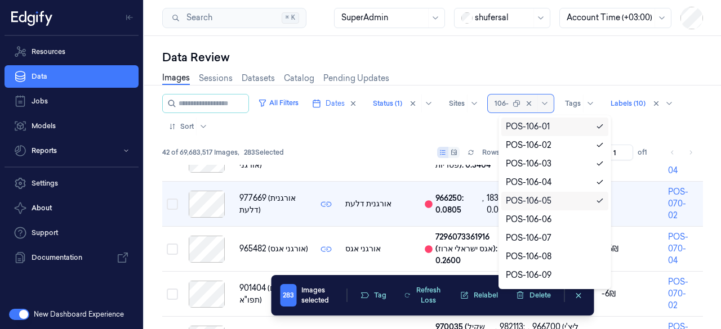
type input "106-0"
click at [558, 219] on div "POS-106-06" at bounding box center [555, 220] width 98 height 12
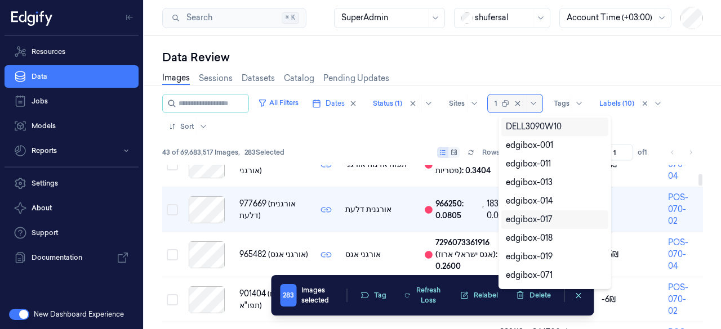
scroll to position [135, 0]
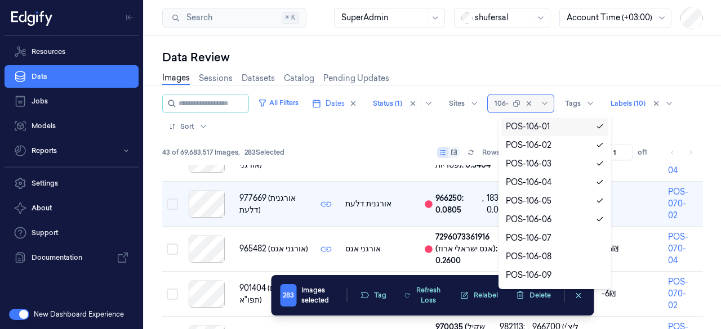
type input "106-0"
click at [563, 240] on div "POS-106-07" at bounding box center [555, 238] width 98 height 12
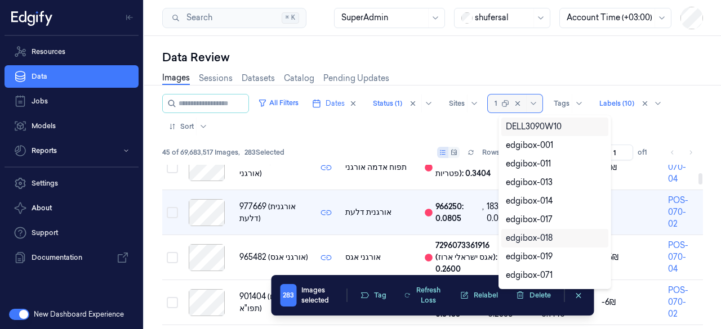
scroll to position [135, 0]
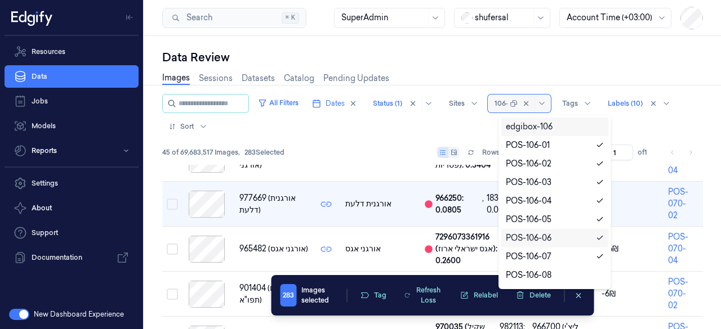
type input "106-0"
click at [561, 258] on div "POS-106-08" at bounding box center [555, 257] width 98 height 12
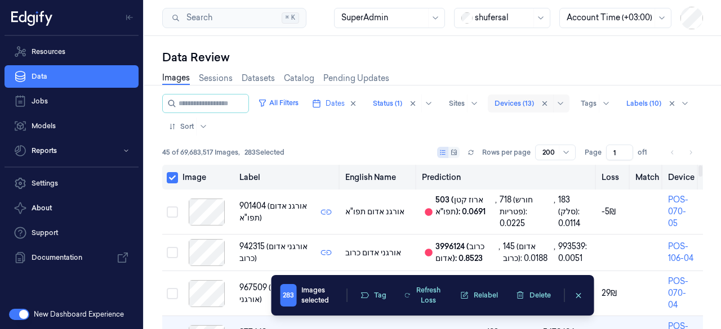
click at [175, 178] on button "Select all" at bounding box center [172, 177] width 11 height 11
click at [172, 176] on button "Select all" at bounding box center [172, 177] width 11 height 11
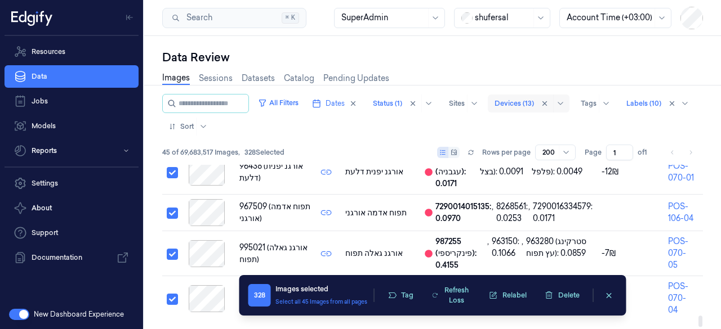
scroll to position [2202, 0]
click at [401, 291] on button "Tag" at bounding box center [400, 295] width 39 height 17
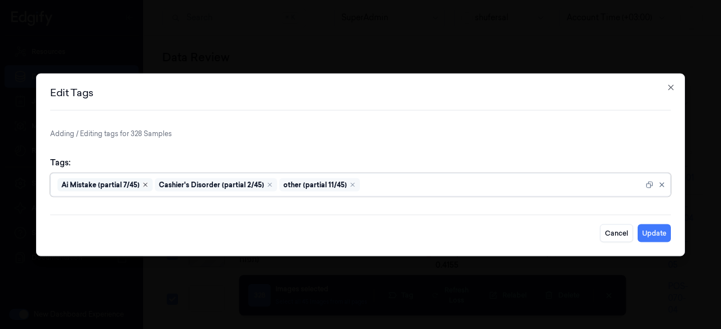
click at [146, 182] on icon "Remove ,Ai Mistake (partial 7/45)" at bounding box center [145, 184] width 7 height 7
click at [169, 184] on icon "Remove ,Cashier's Disorder (partial 2/45)" at bounding box center [172, 184] width 7 height 7
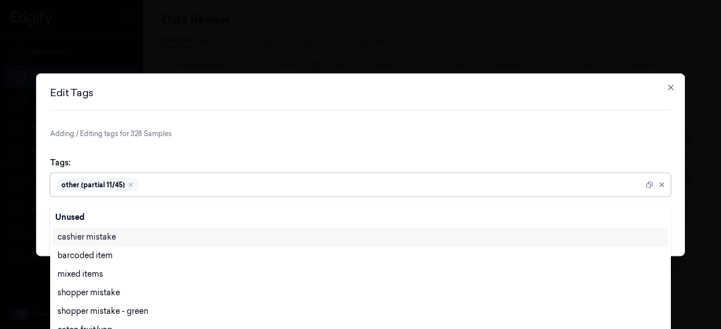
click at [132, 184] on div "other (partial 11/45)" at bounding box center [97, 185] width 80 height 14
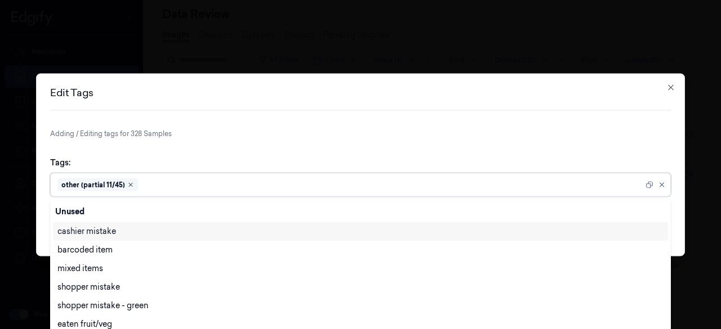
click at [129, 184] on icon "Remove ,other (partial 11/45)" at bounding box center [130, 184] width 7 height 7
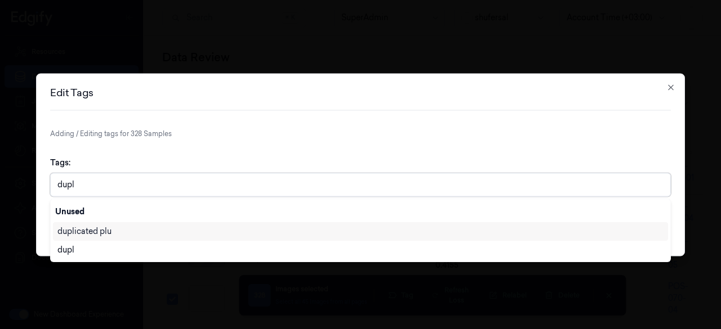
type input "dupli"
click at [109, 230] on div "duplicated plu" at bounding box center [84, 232] width 54 height 12
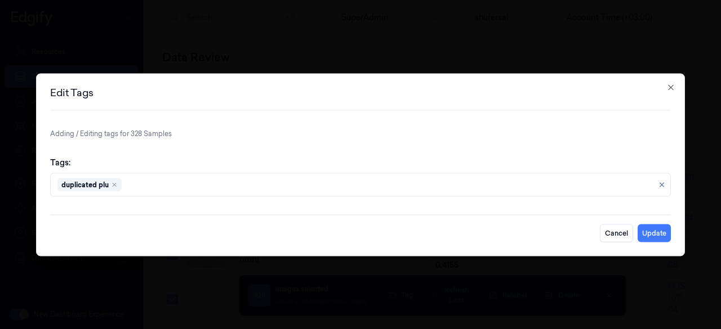
click at [268, 142] on form "Adding / Editing tags for 328 Samples Tags: duplicated plu Cancel Update" at bounding box center [360, 185] width 620 height 114
click at [653, 235] on button "Update" at bounding box center [653, 233] width 33 height 18
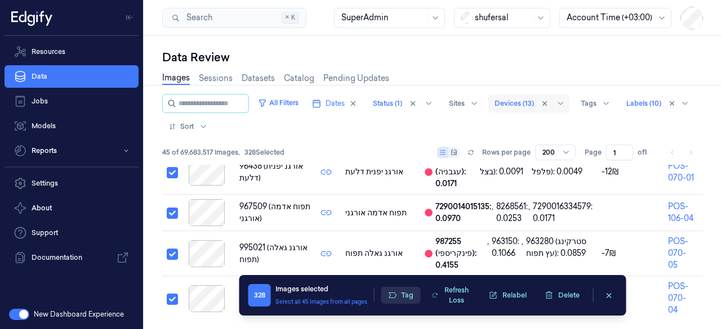
click at [395, 294] on icon "button" at bounding box center [391, 295] width 9 height 9
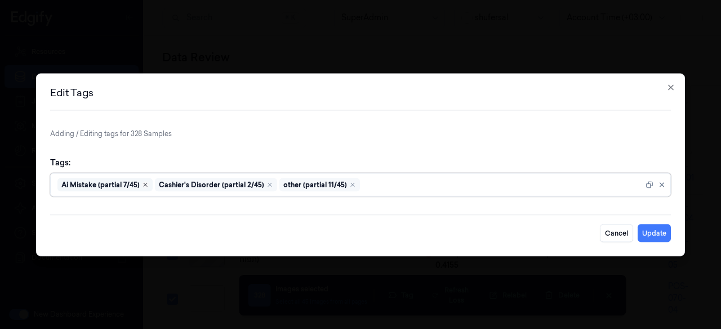
click at [143, 185] on icon "Remove ,Ai Mistake (partial 7/45)" at bounding box center [145, 184] width 7 height 7
click at [171, 185] on icon "Remove ,Cashier's Disorder (partial 2/45)" at bounding box center [172, 184] width 3 height 3
click at [129, 184] on icon "Remove ,other (partial 11/45)" at bounding box center [130, 184] width 3 height 3
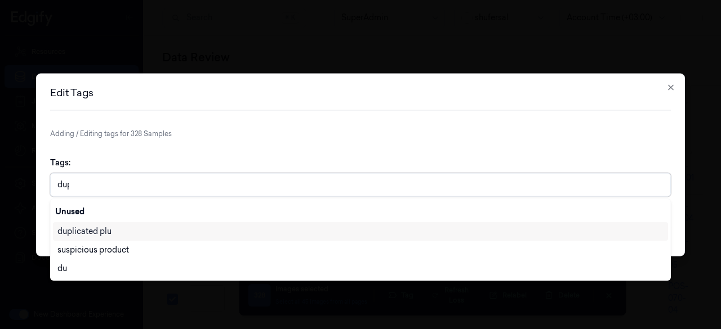
type input "dupl"
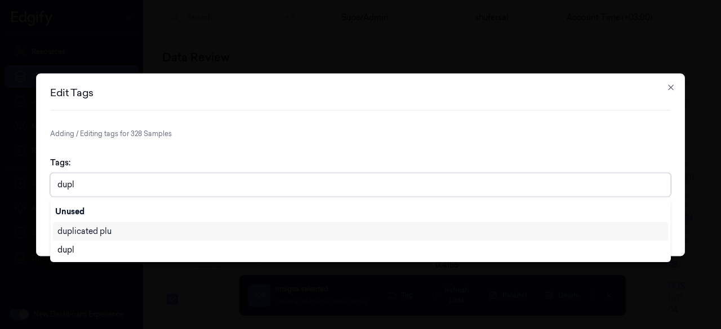
click at [118, 230] on div "duplicated plu" at bounding box center [360, 232] width 606 height 12
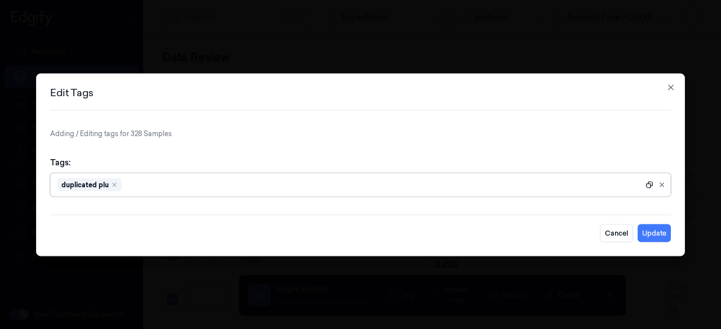
click at [648, 186] on icon at bounding box center [649, 185] width 8 height 8
click at [655, 236] on button "Update" at bounding box center [653, 233] width 33 height 18
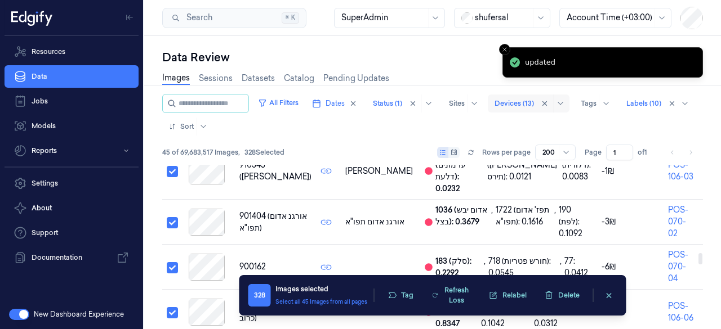
scroll to position [1517, 0]
